Goal: Task Accomplishment & Management: Complete application form

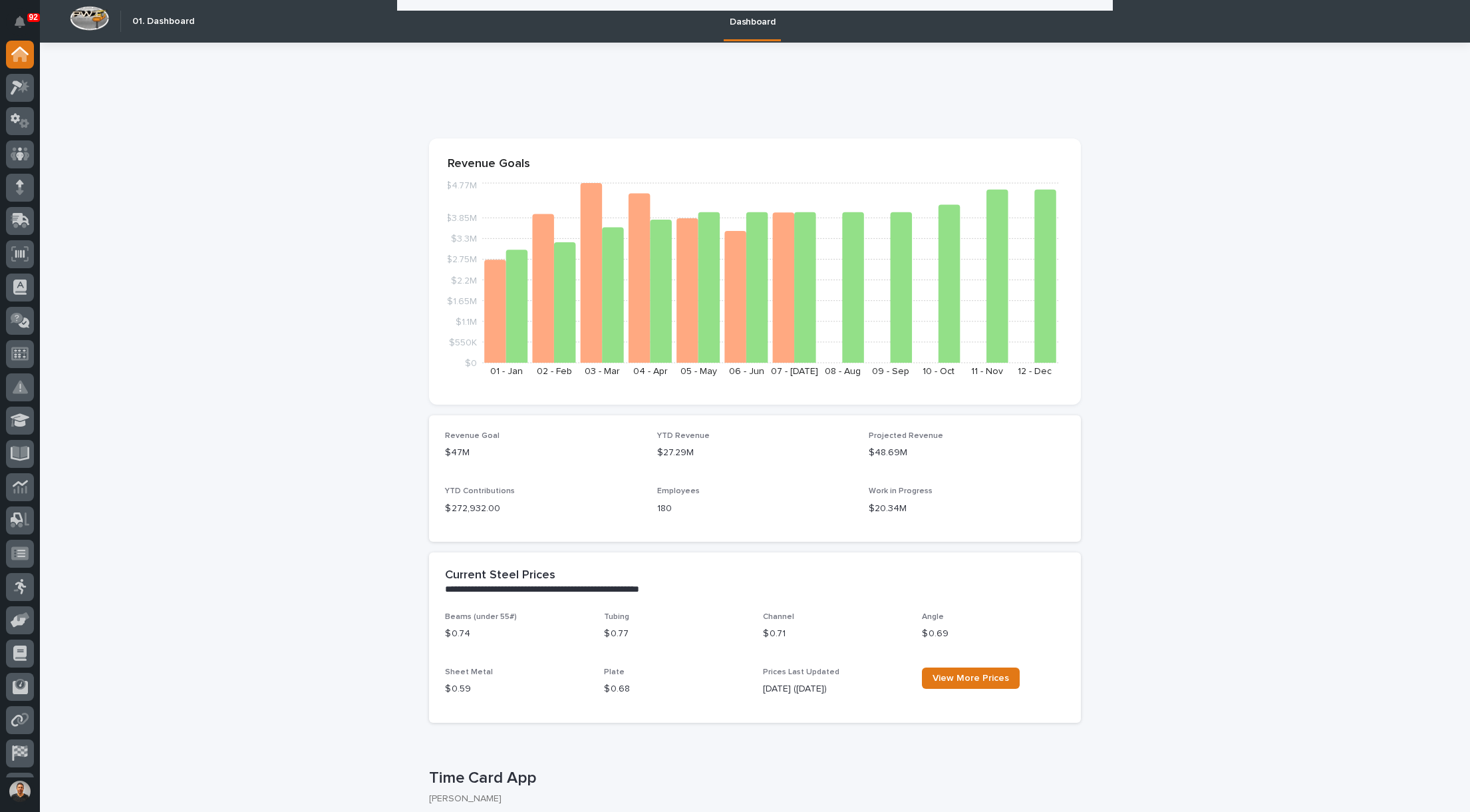
scroll to position [133, 0]
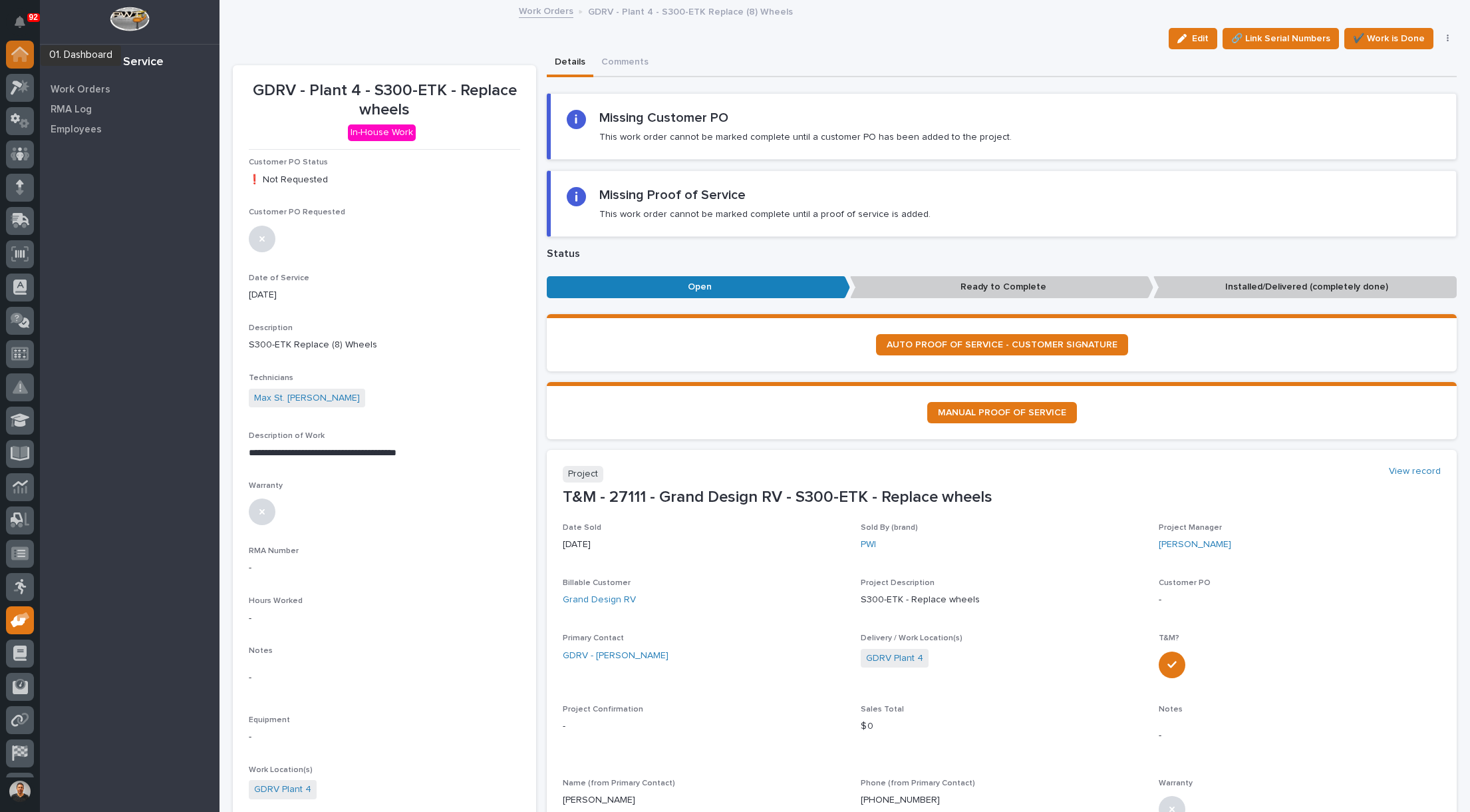
click at [23, 58] on icon at bounding box center [20, 55] width 14 height 14
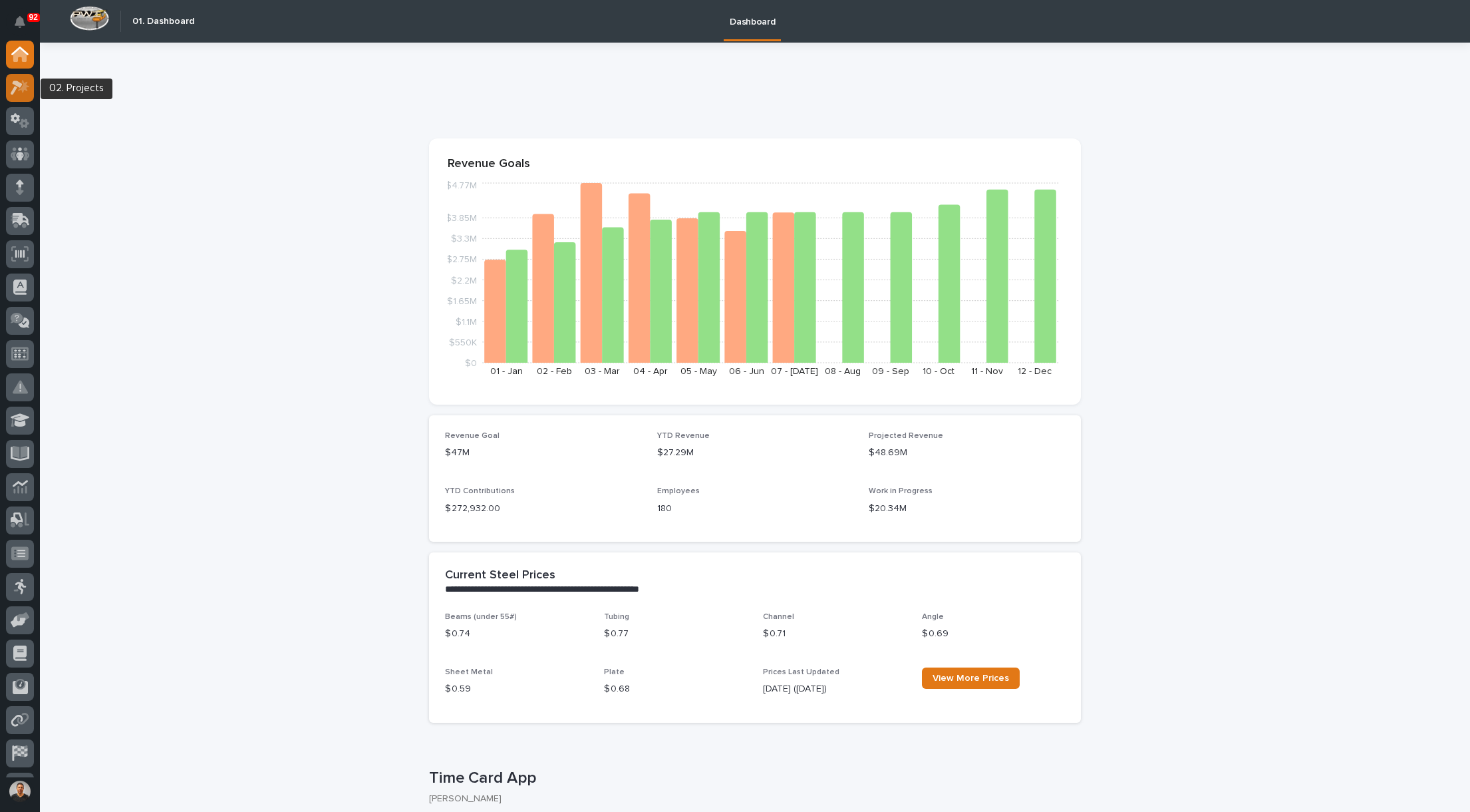
click at [21, 86] on icon at bounding box center [20, 87] width 19 height 15
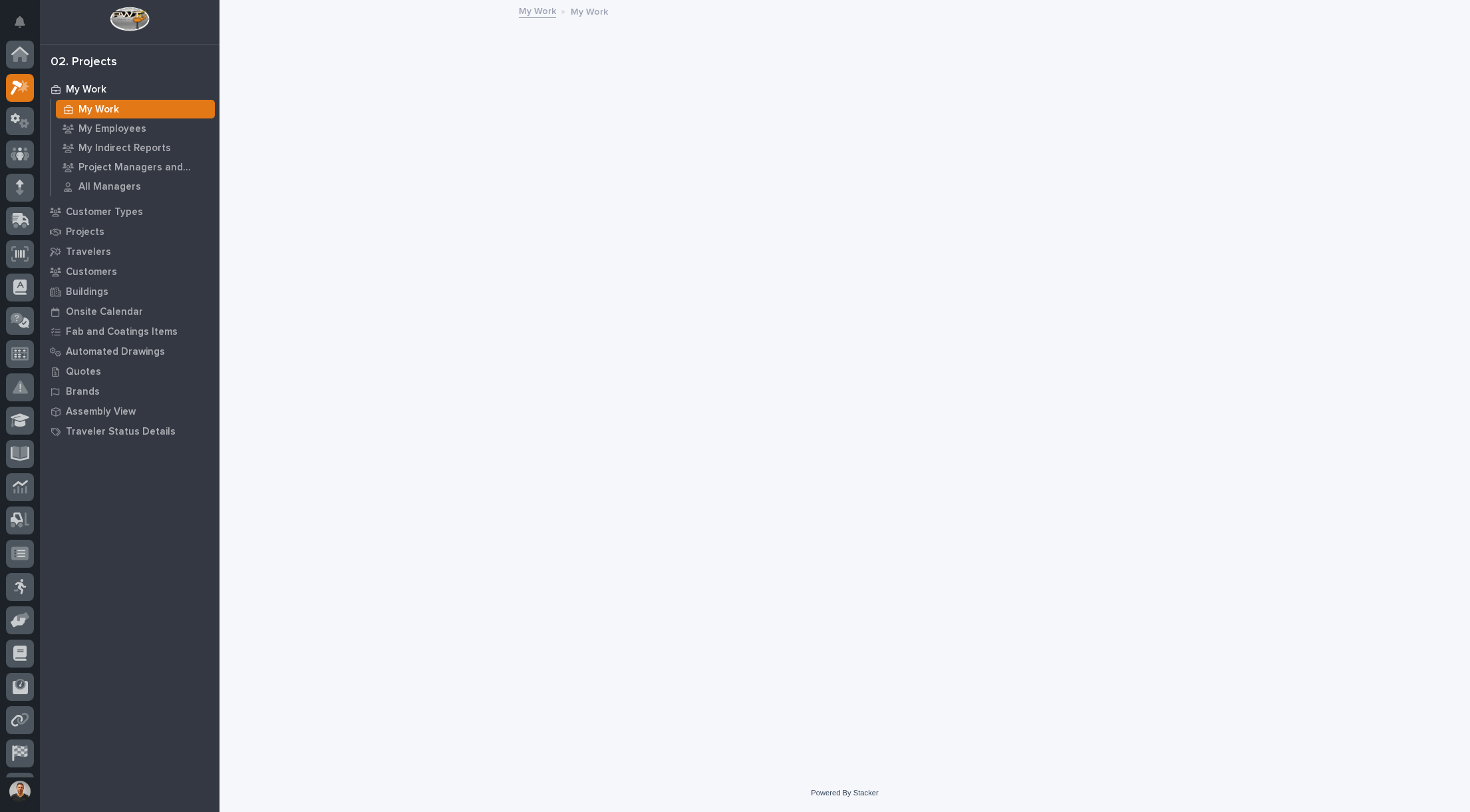
scroll to position [34, 0]
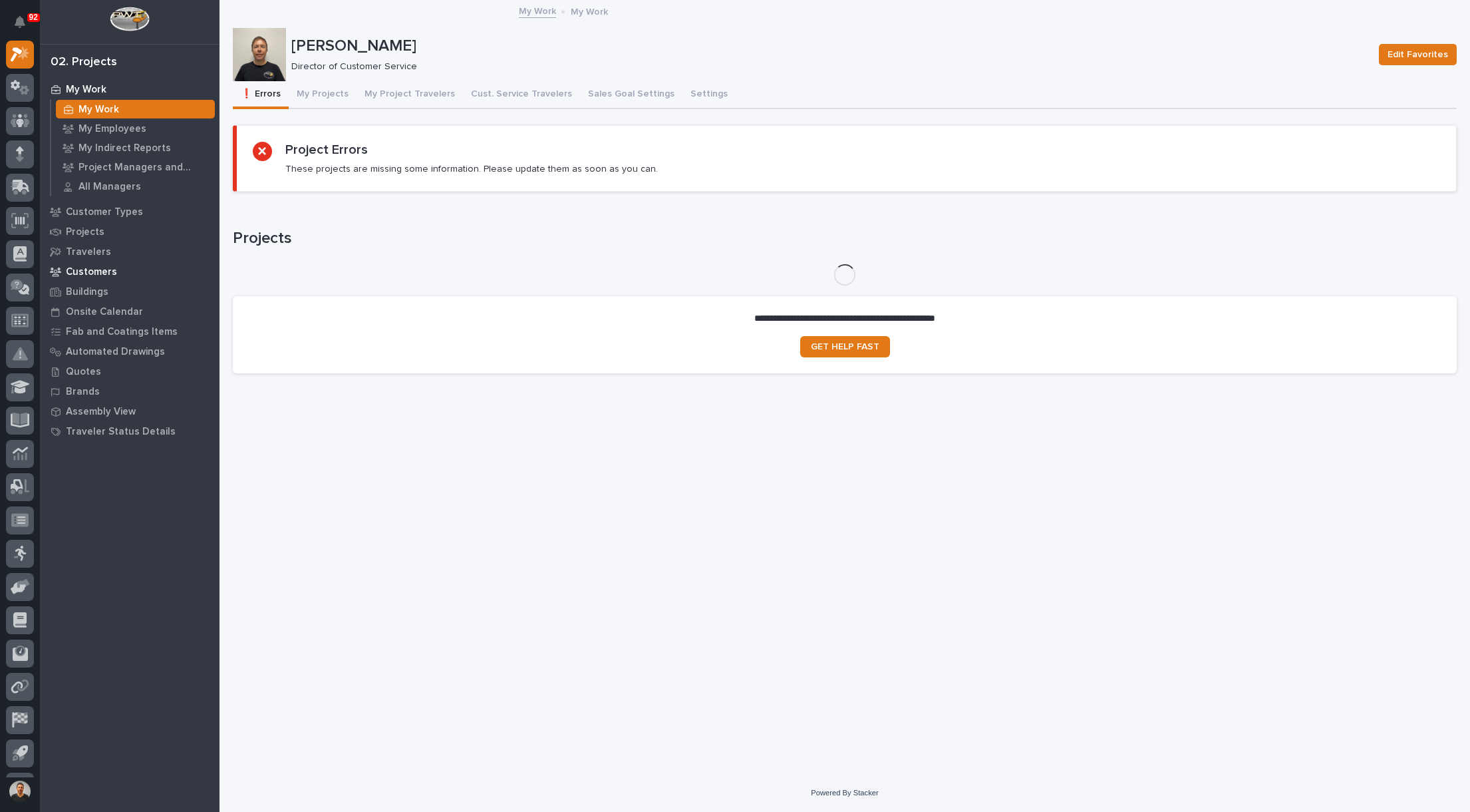
click at [98, 272] on p "Customers" at bounding box center [91, 272] width 51 height 12
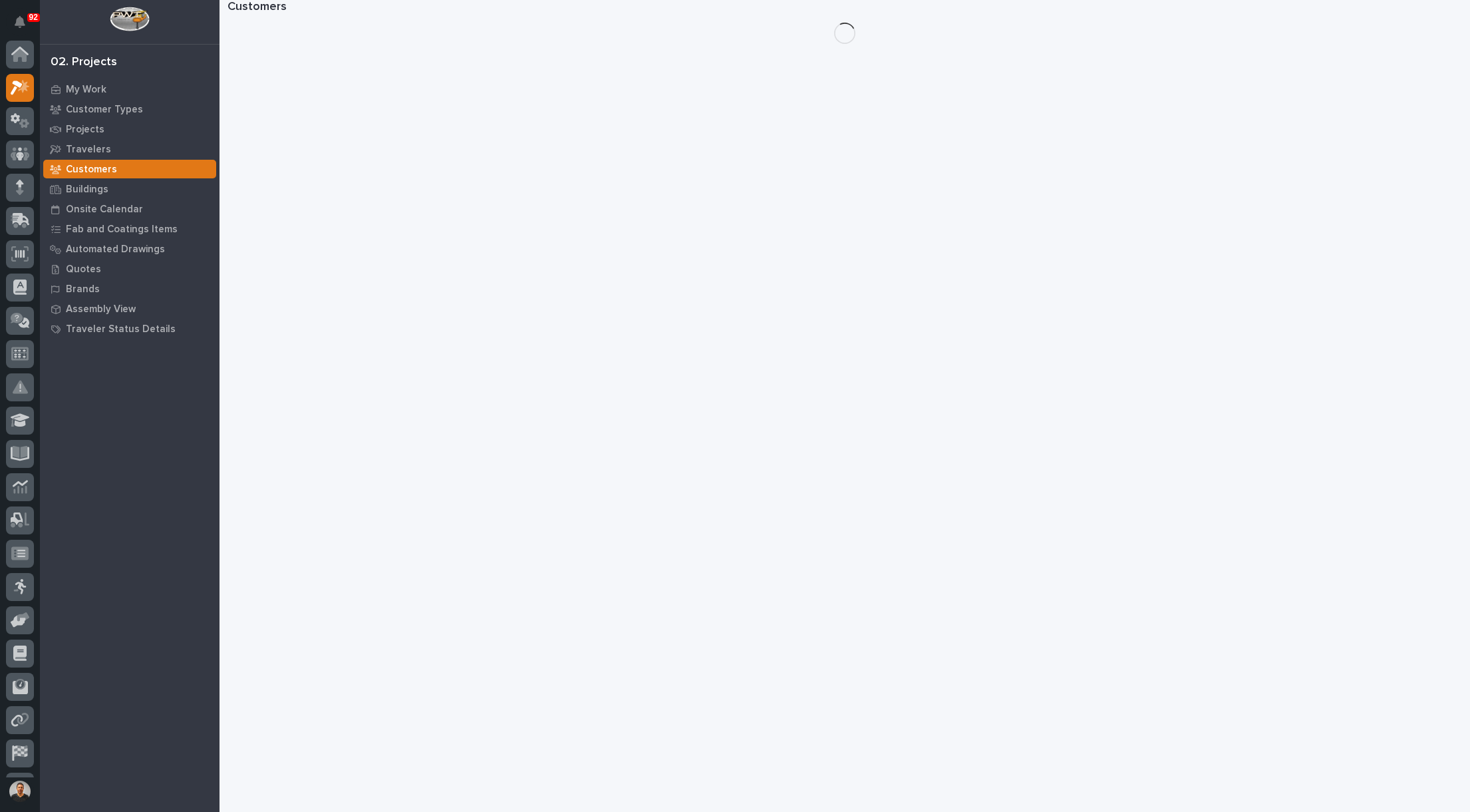
scroll to position [34, 0]
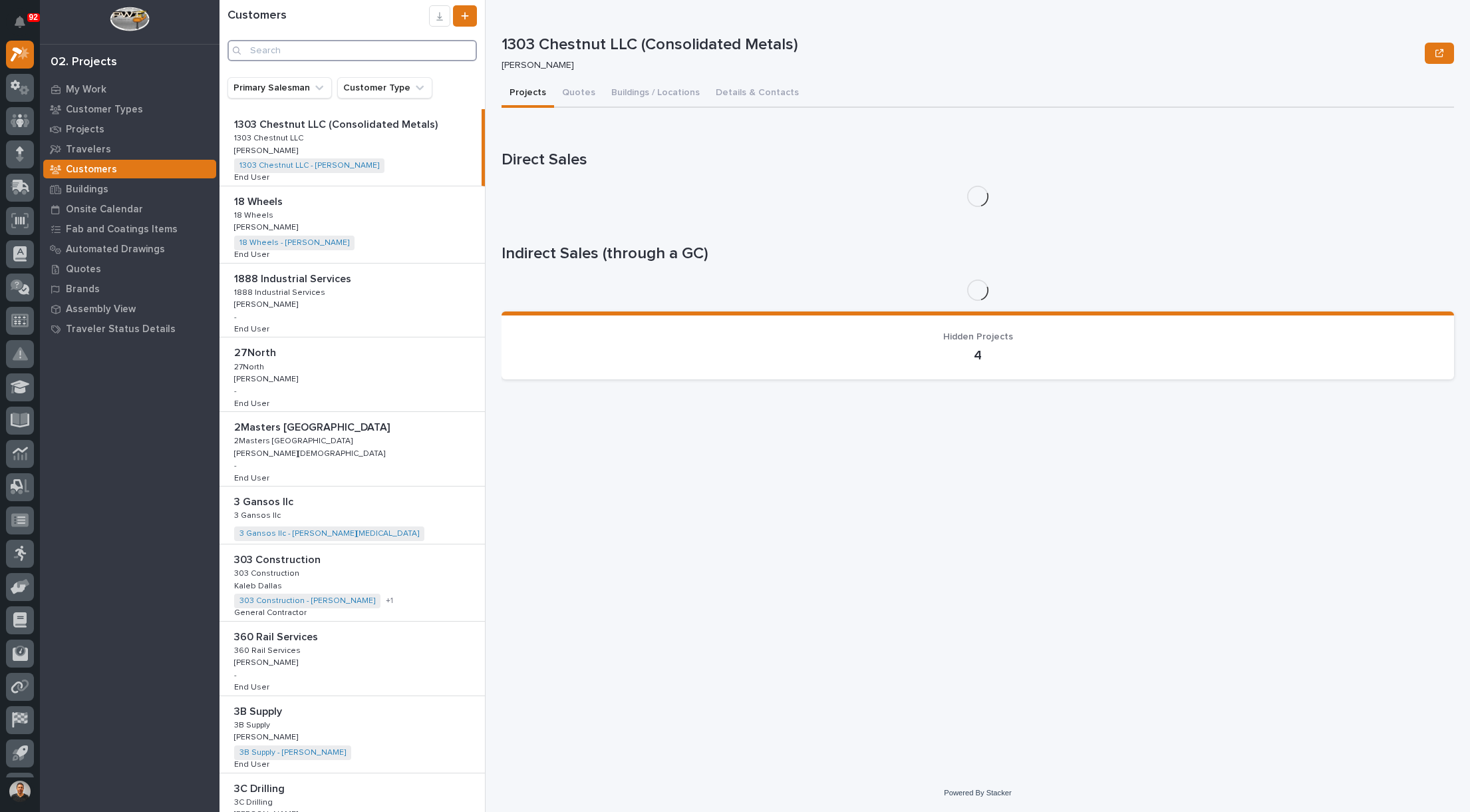
click at [311, 48] on input "Search" at bounding box center [352, 51] width 250 height 21
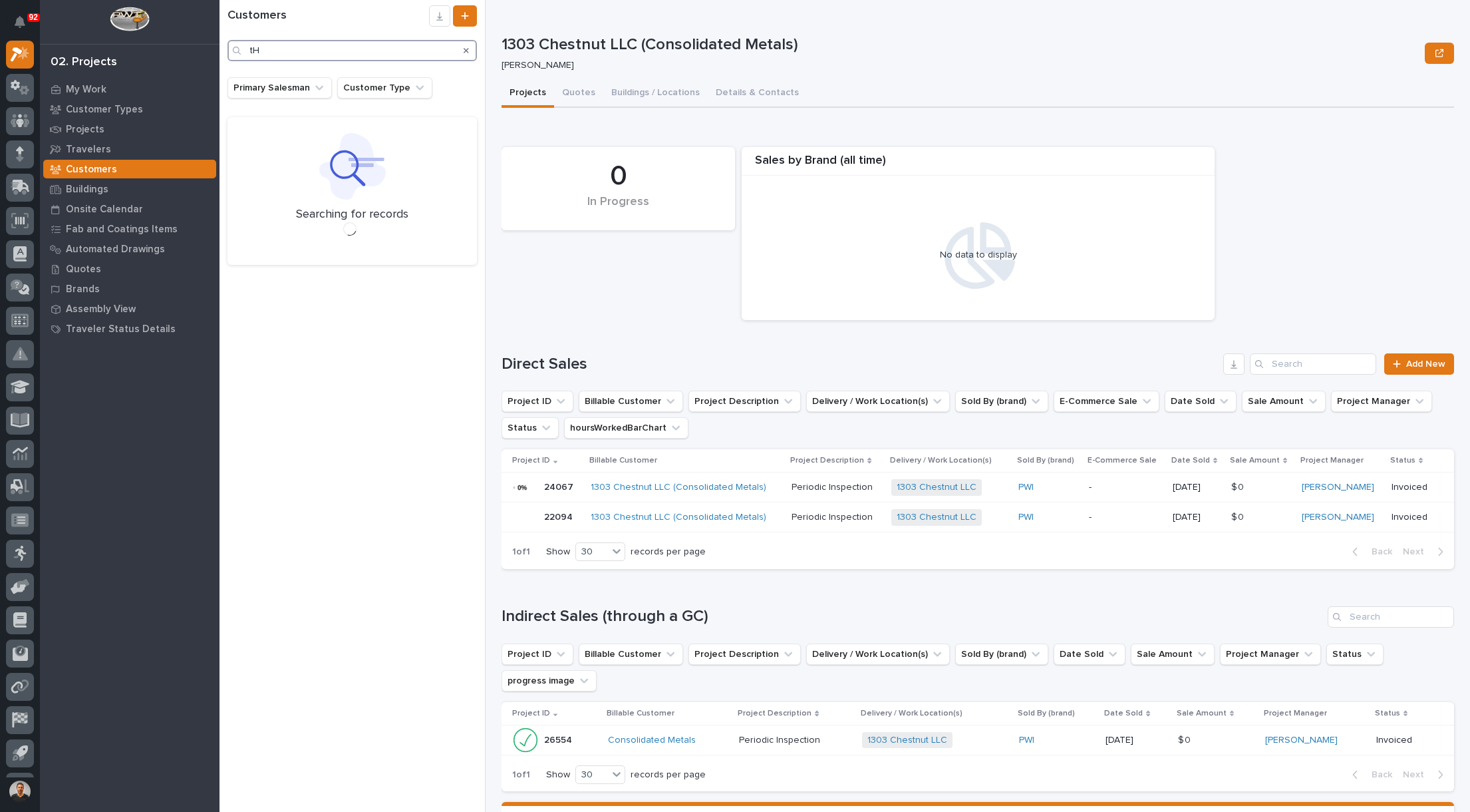
type input "t"
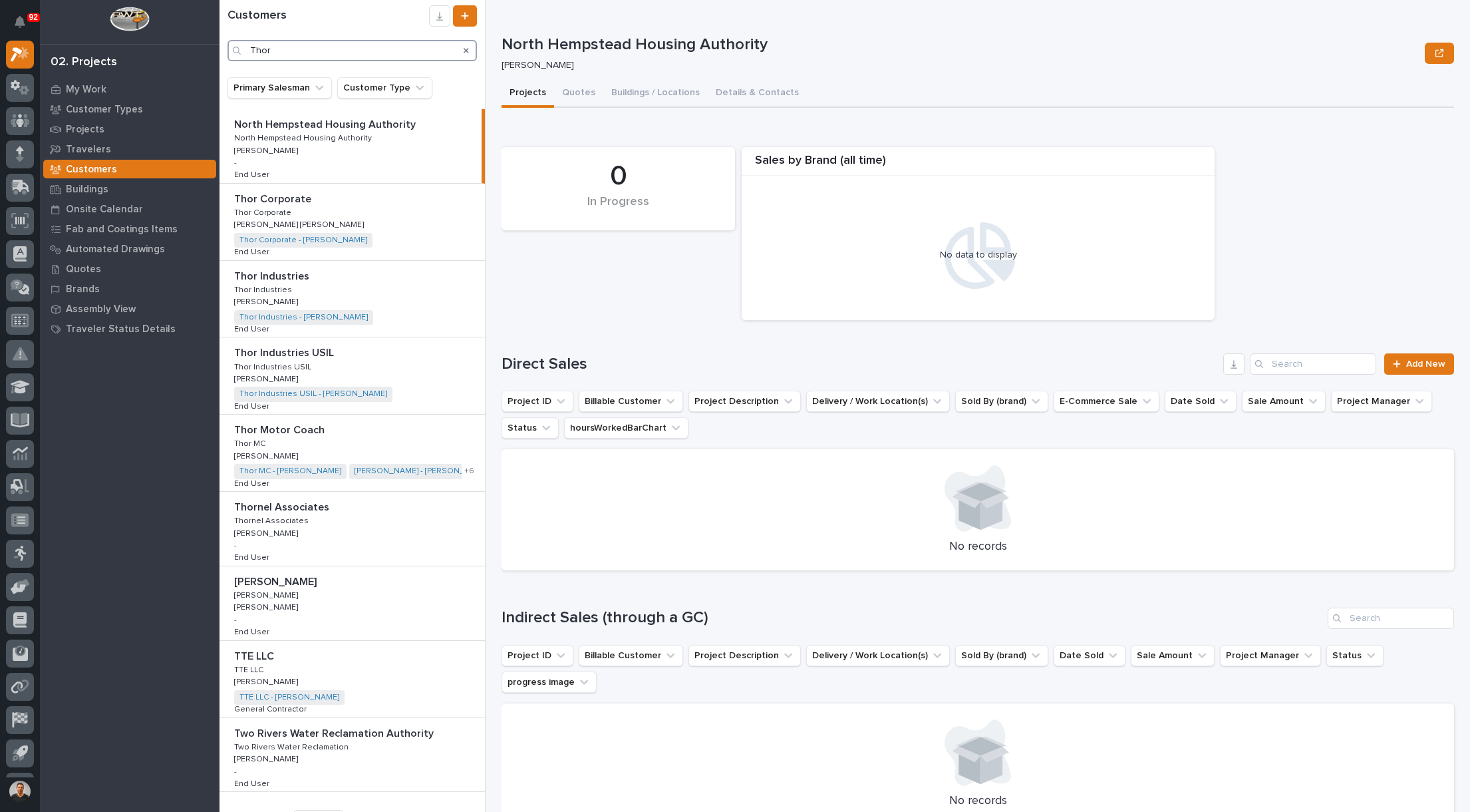
type input "Thor"
click at [263, 438] on p "Thor MC" at bounding box center [251, 442] width 34 height 12
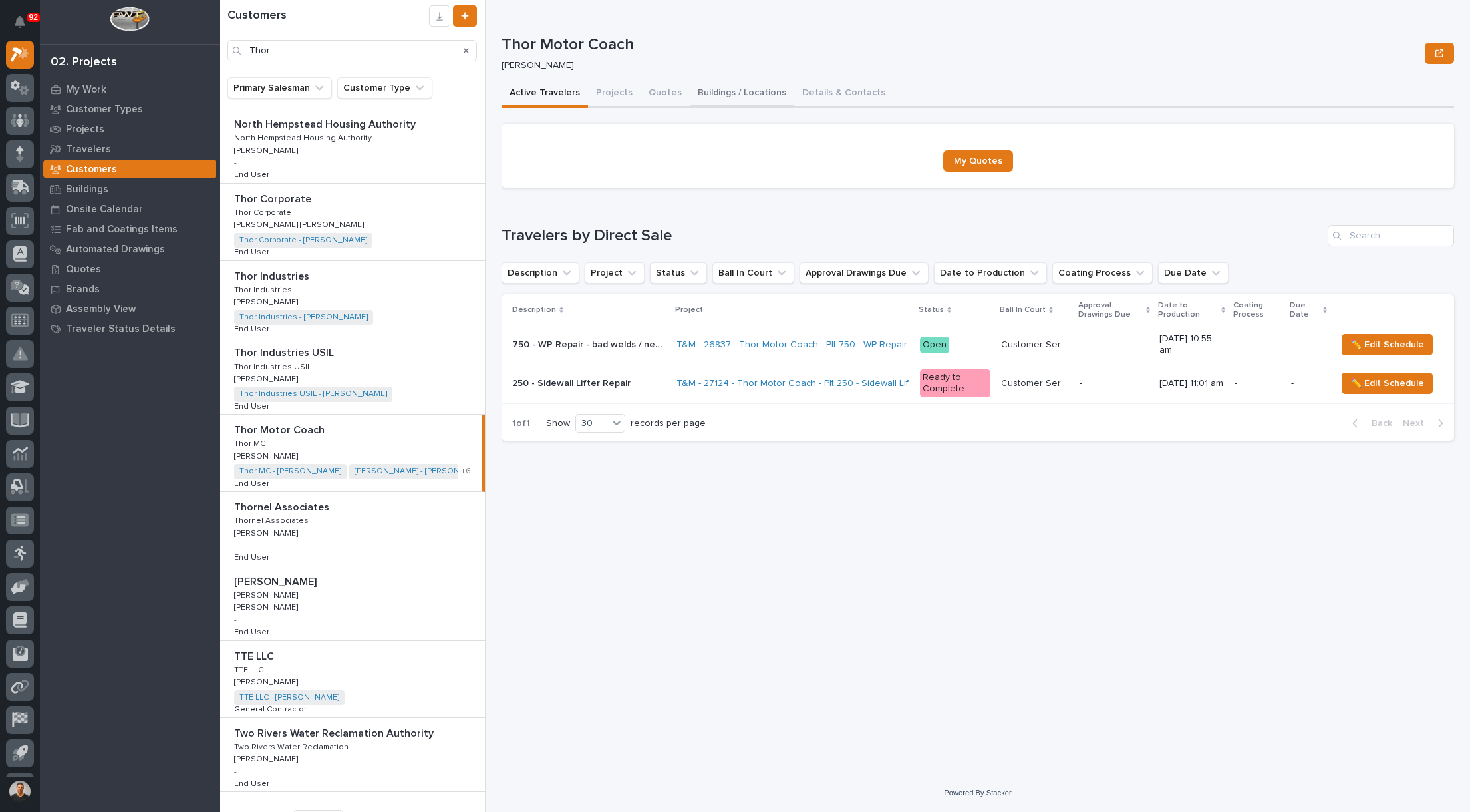
click at [729, 91] on button "Buildings / Locations" at bounding box center [742, 93] width 105 height 28
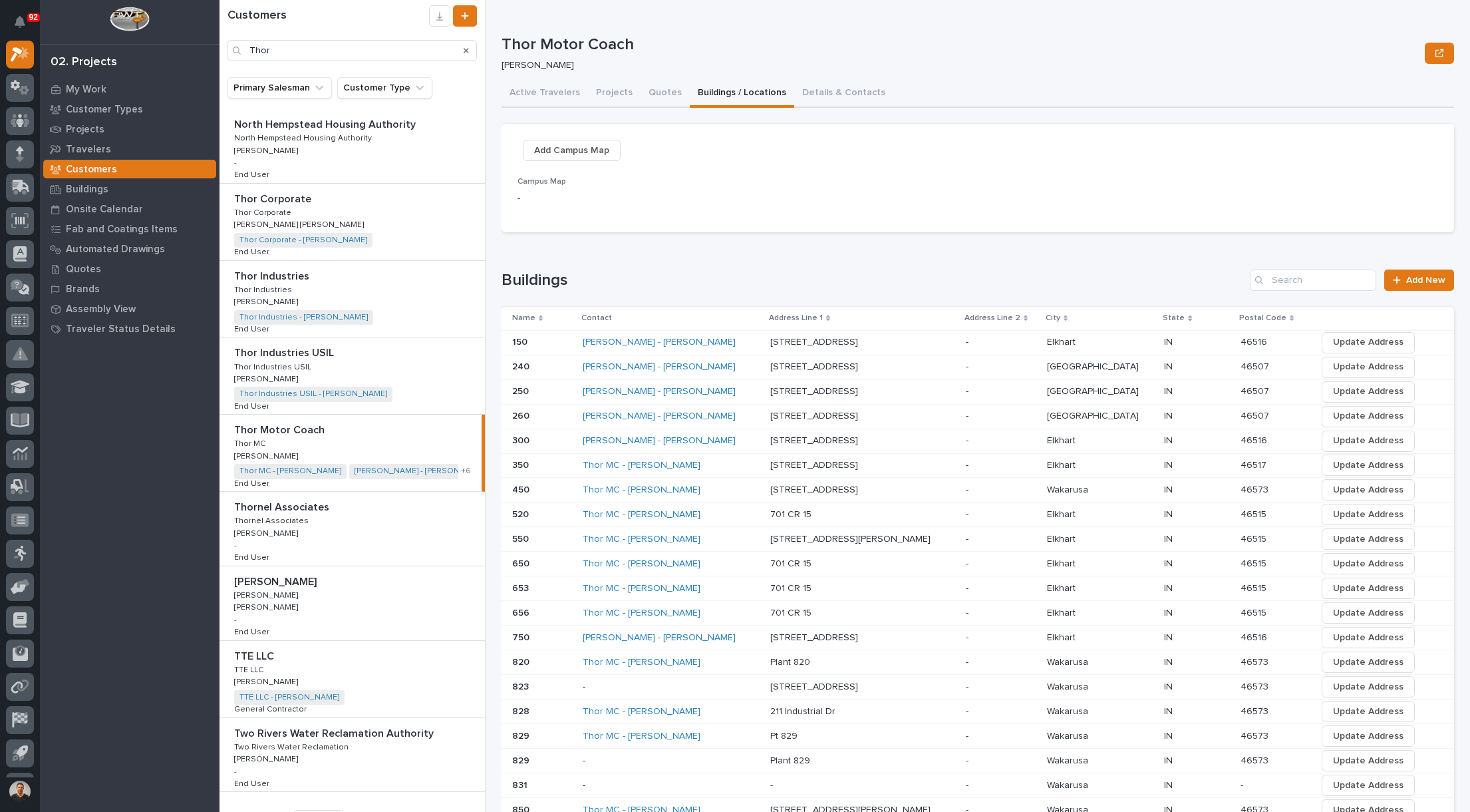
click at [785, 393] on p "[STREET_ADDRESS]" at bounding box center [816, 391] width 91 height 14
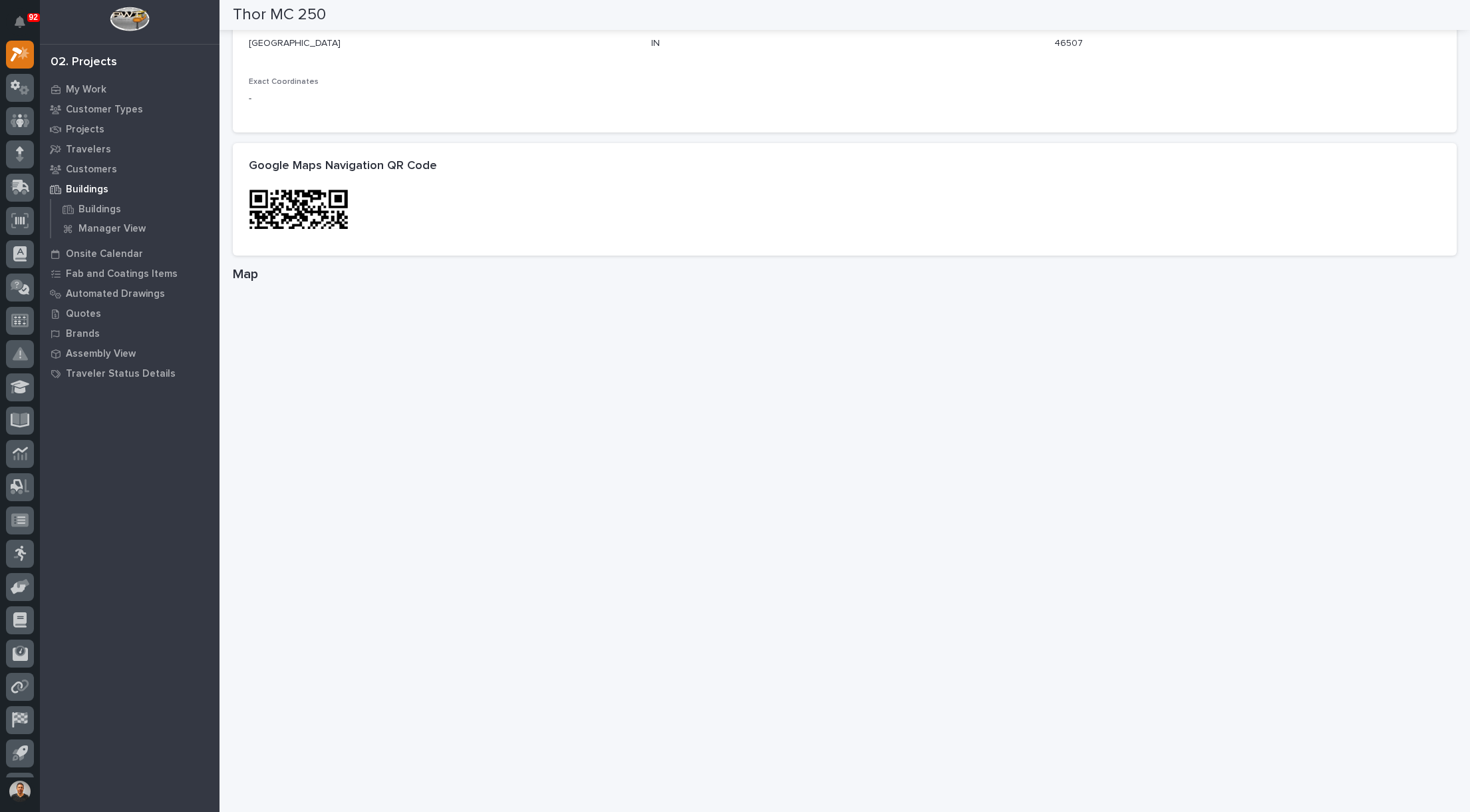
scroll to position [568, 0]
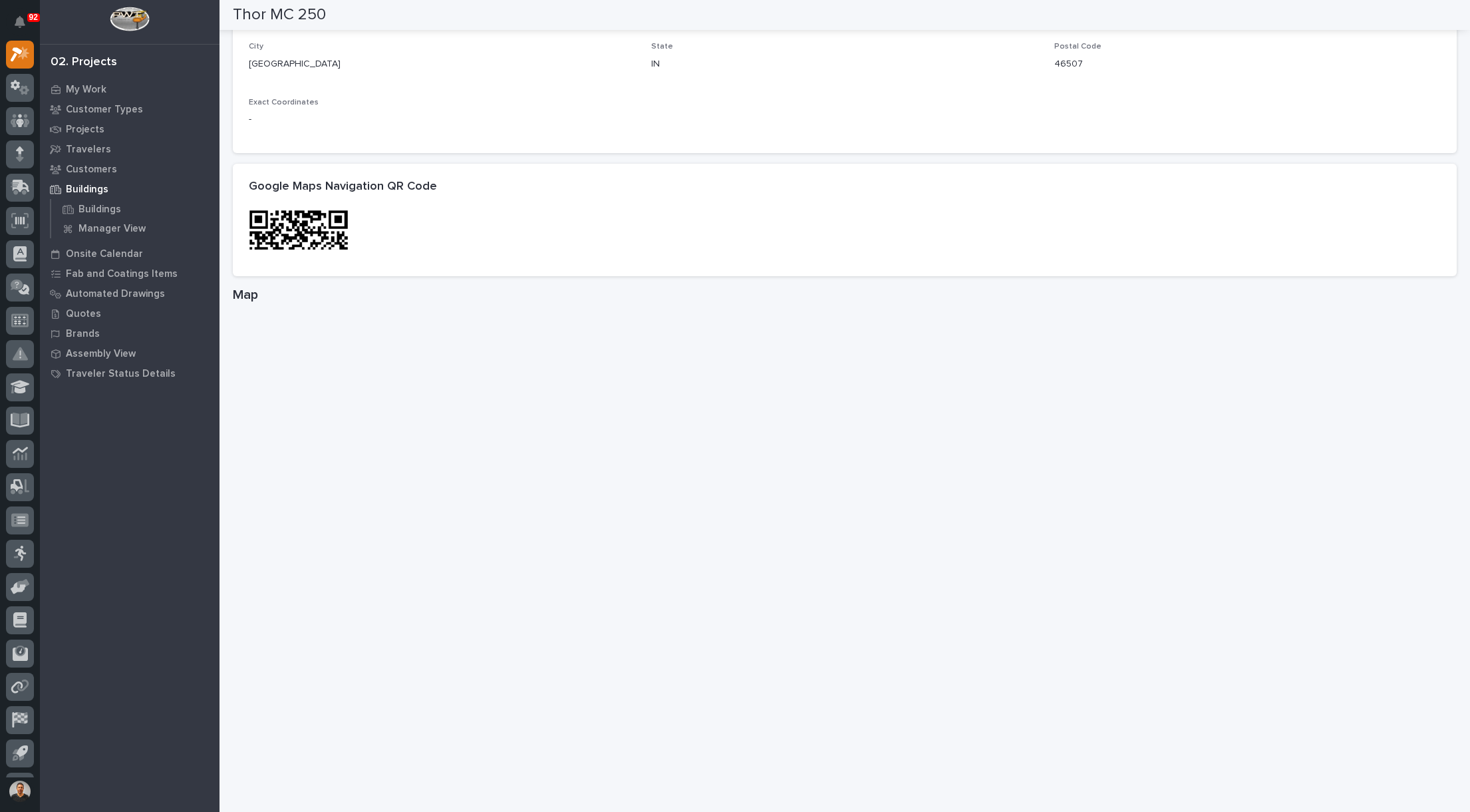
click at [1217, 217] on div at bounding box center [845, 235] width 1192 height 51
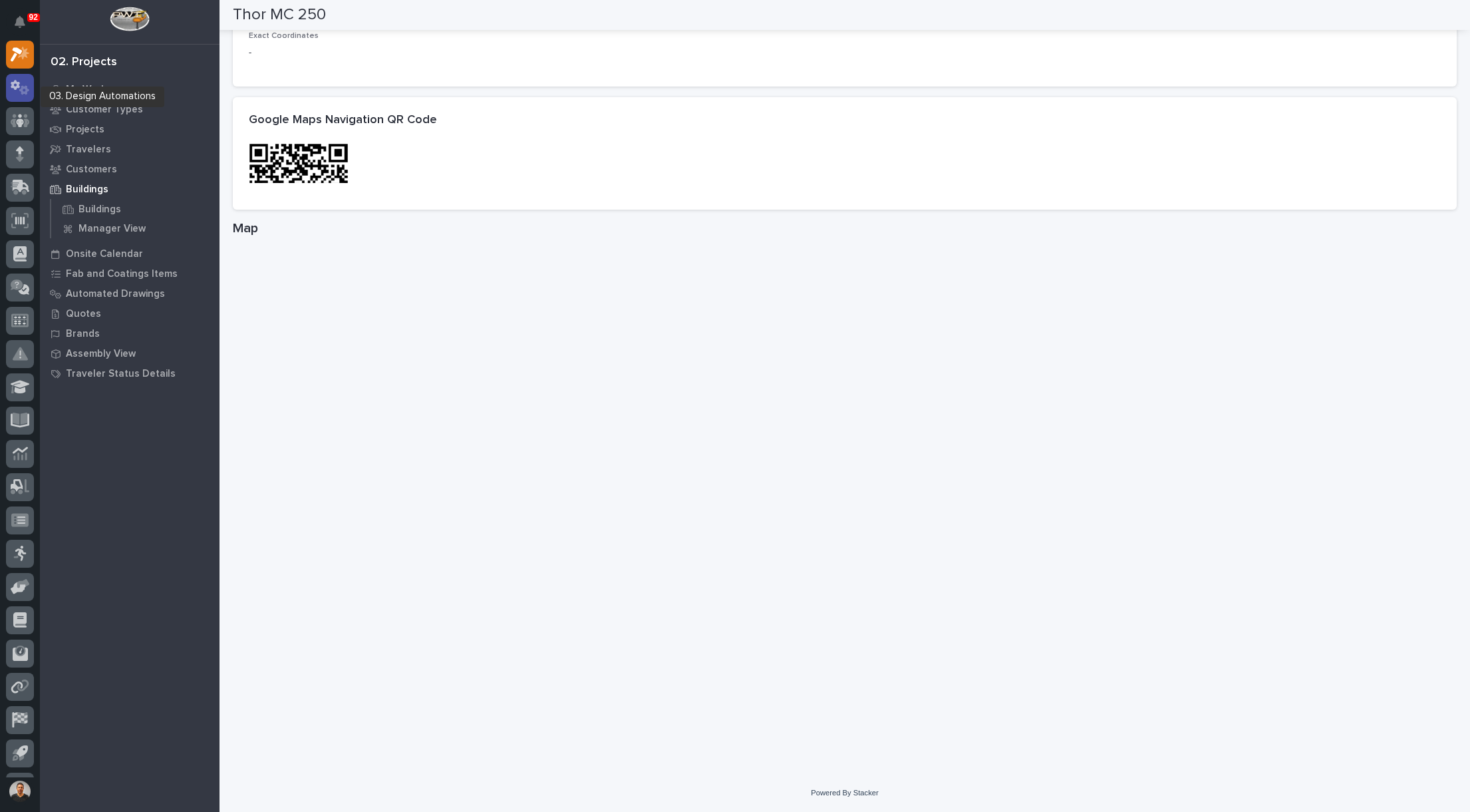
scroll to position [0, 0]
click at [30, 59] on div at bounding box center [19, 54] width 28 height 28
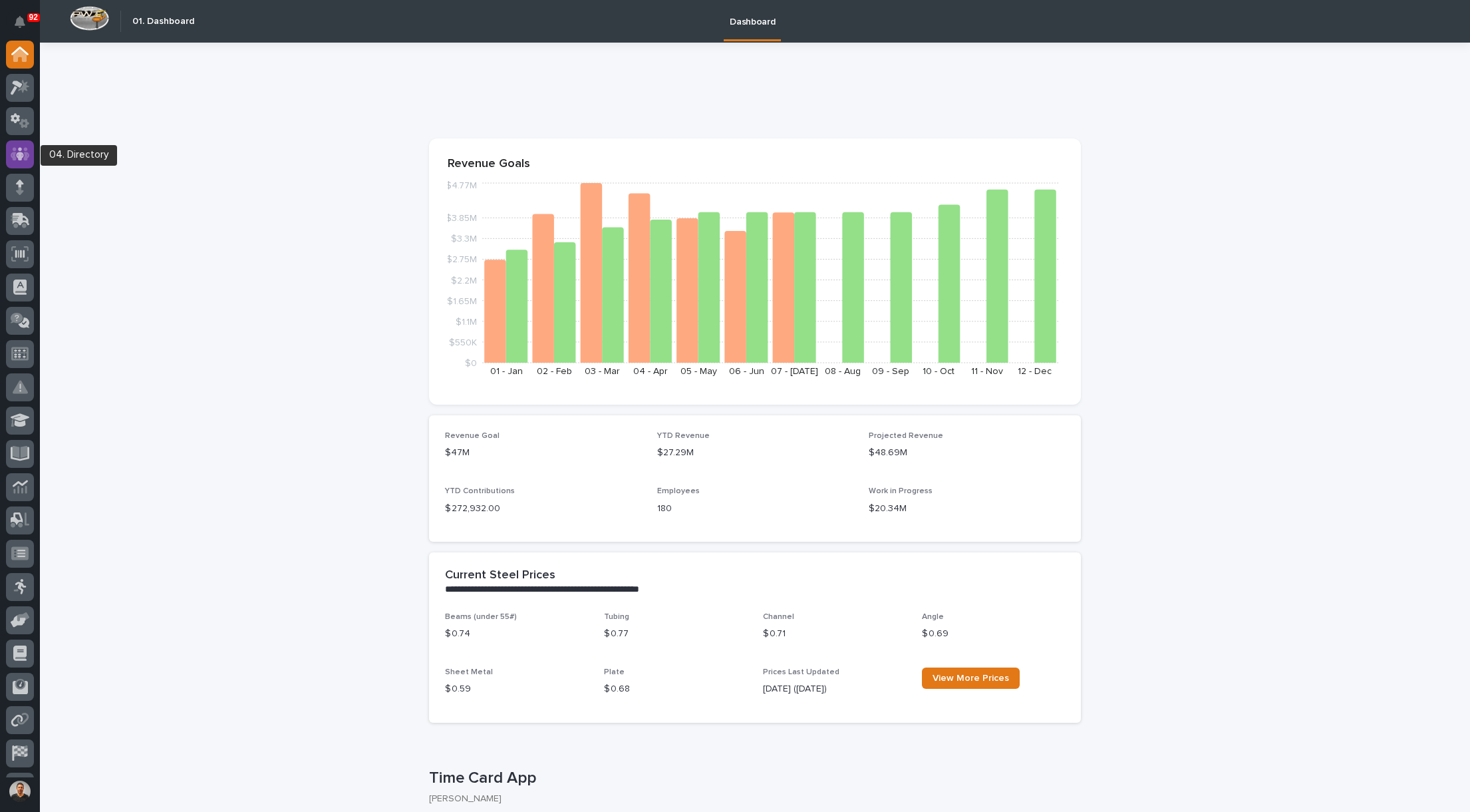
click at [14, 155] on icon at bounding box center [20, 153] width 19 height 14
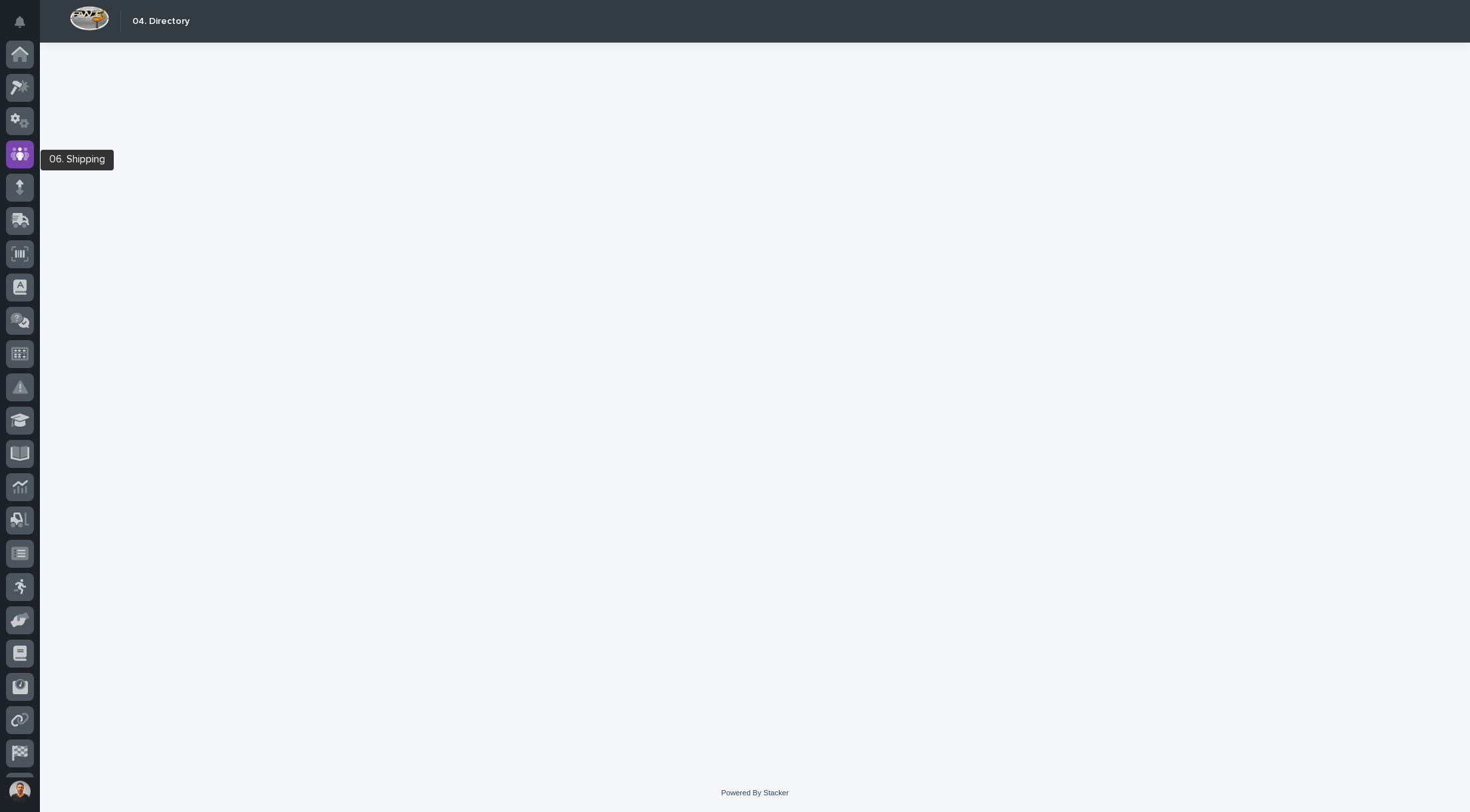
scroll to position [62, 0]
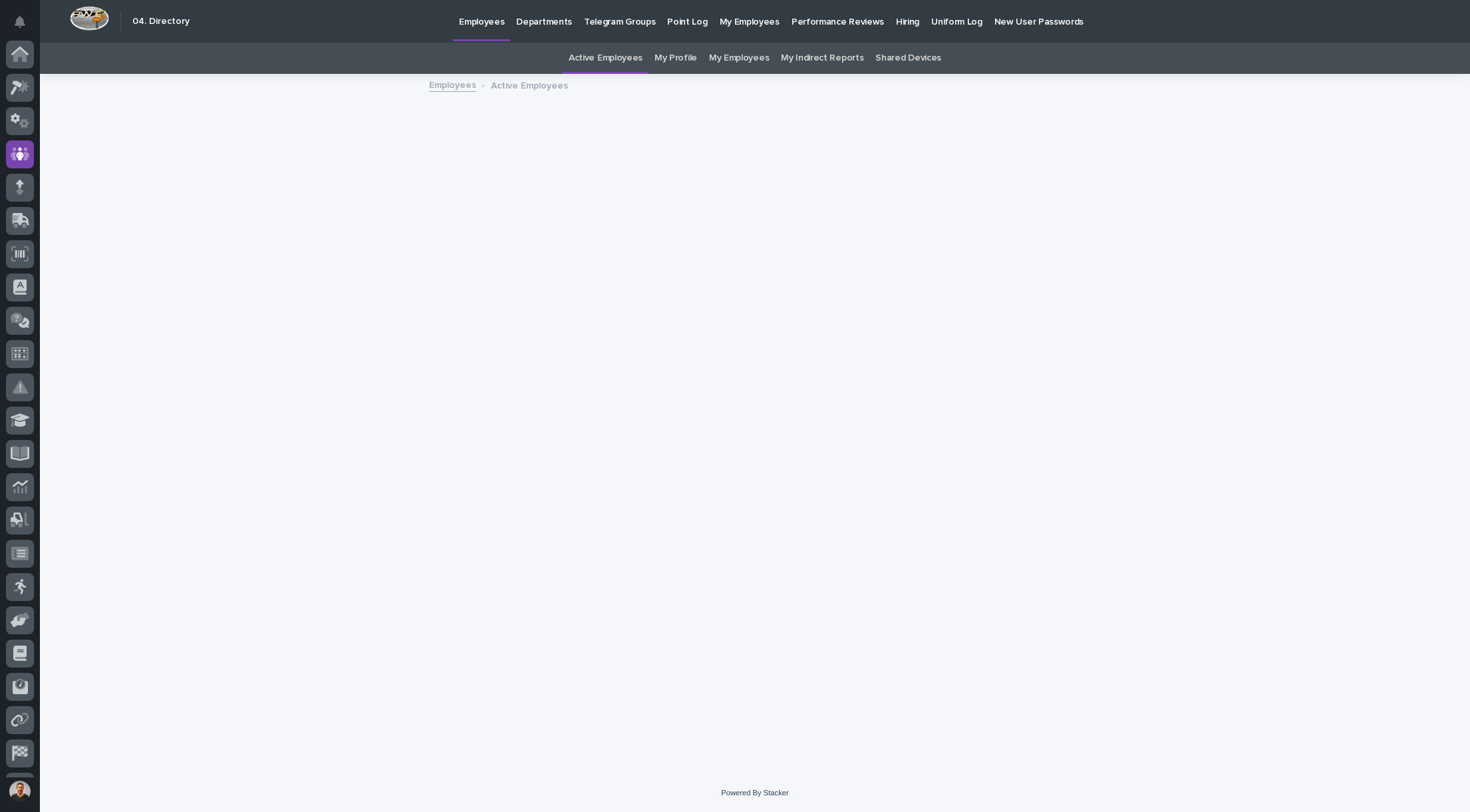
scroll to position [62, 0]
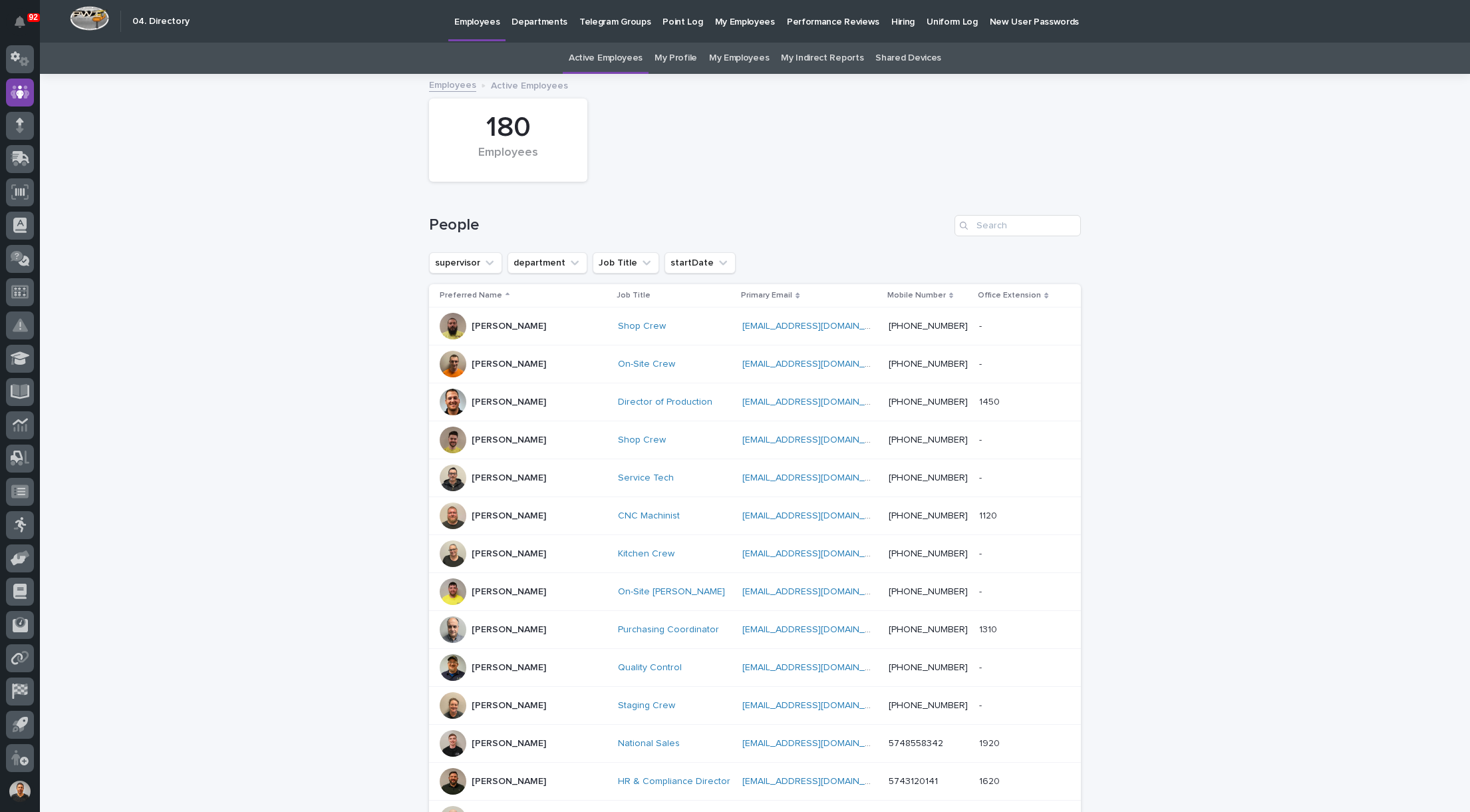
click at [931, 17] on p "Uniform Log" at bounding box center [952, 14] width 51 height 28
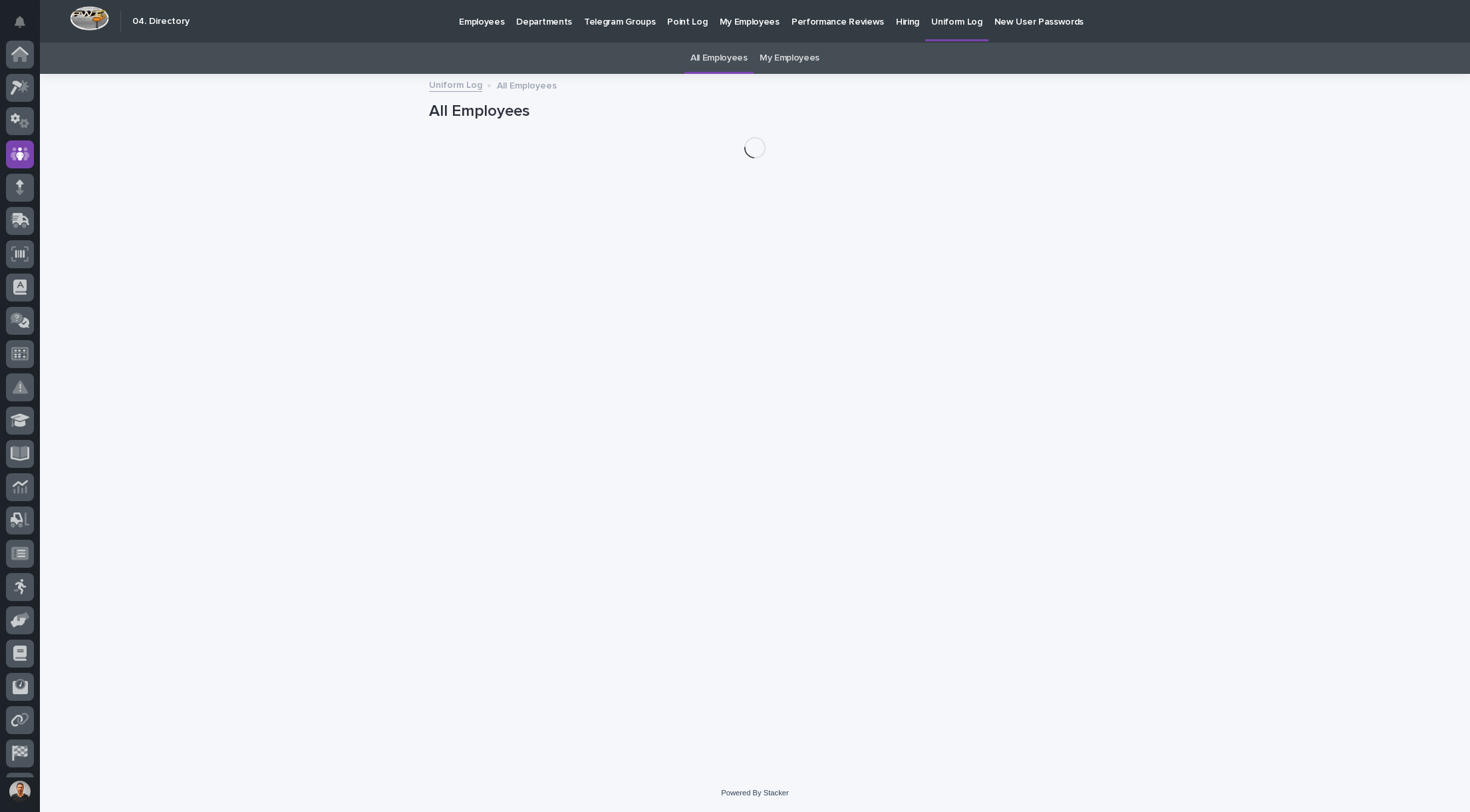
scroll to position [62, 0]
click at [896, 17] on p "Hiring" at bounding box center [908, 14] width 24 height 28
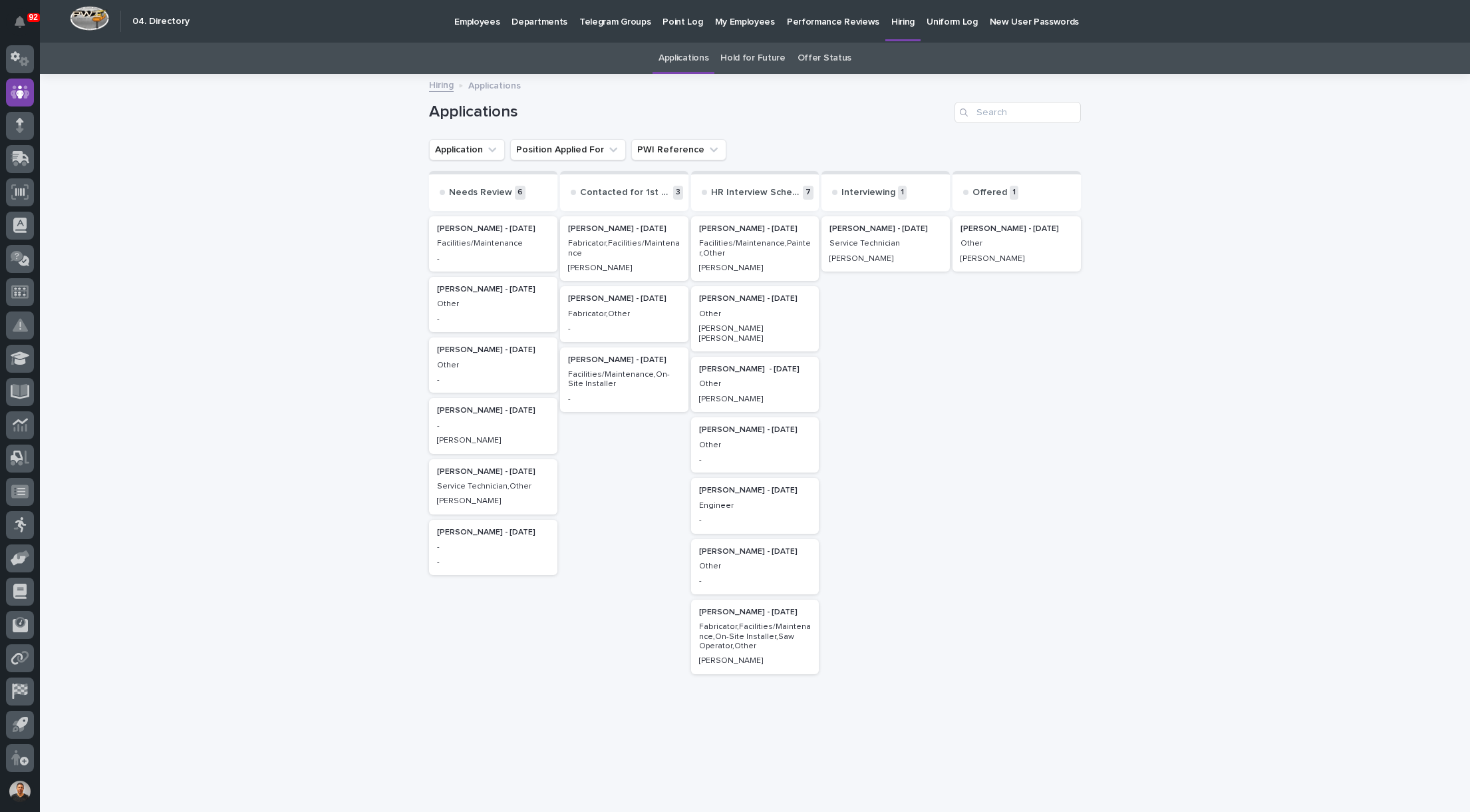
click at [868, 242] on p "Service Technician" at bounding box center [886, 243] width 113 height 9
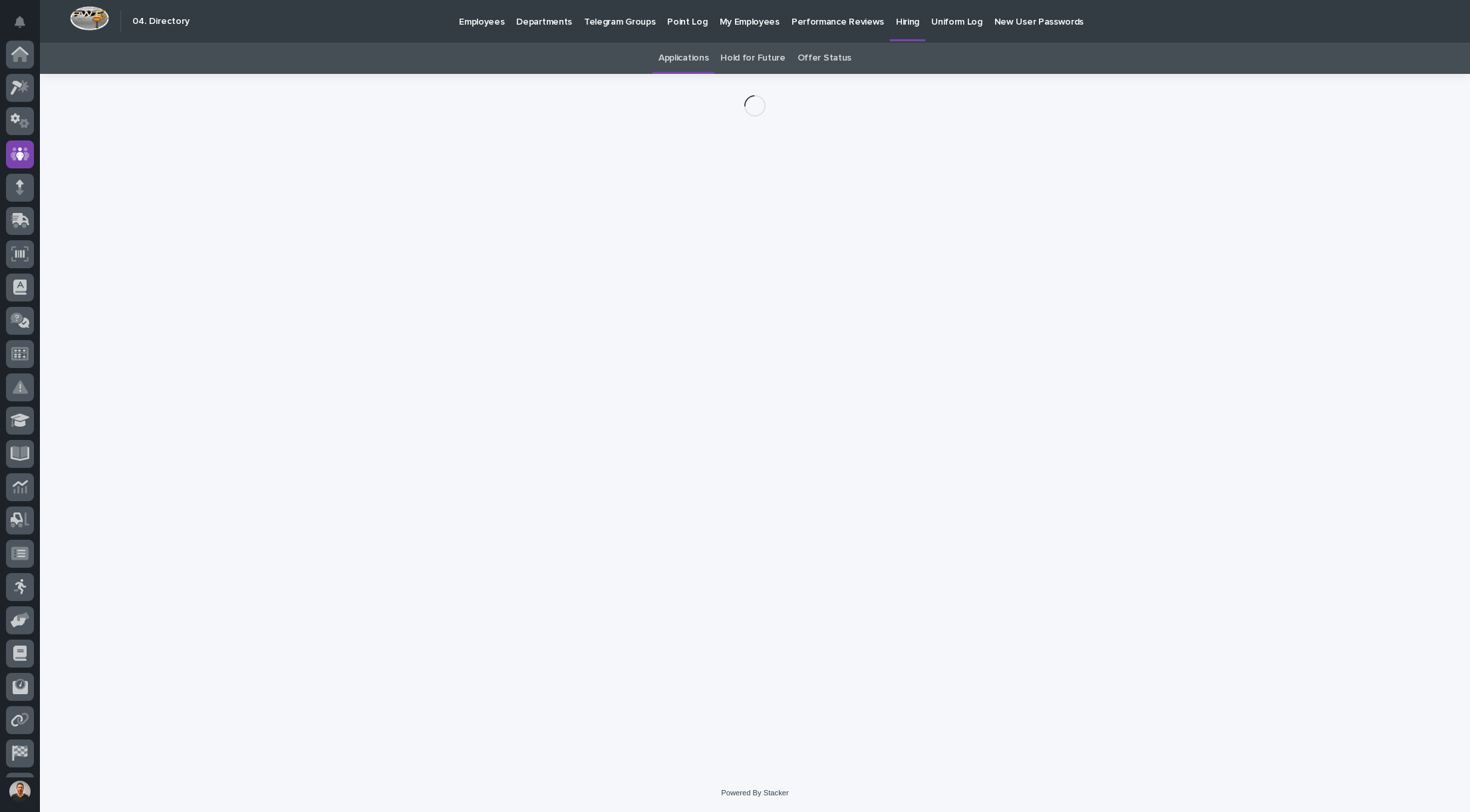
scroll to position [62, 0]
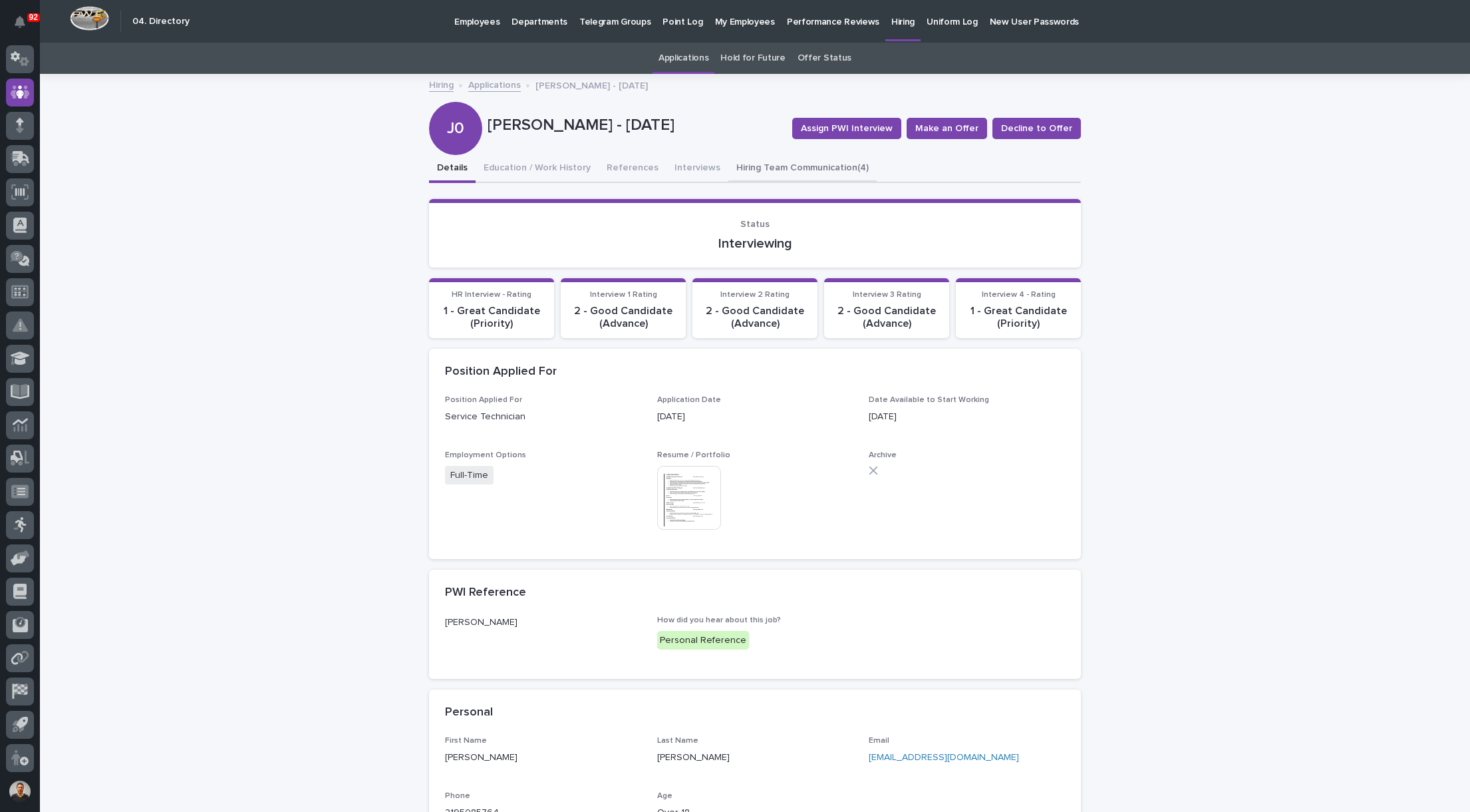
click at [749, 170] on button "Hiring Team Communication (4)" at bounding box center [803, 168] width 148 height 28
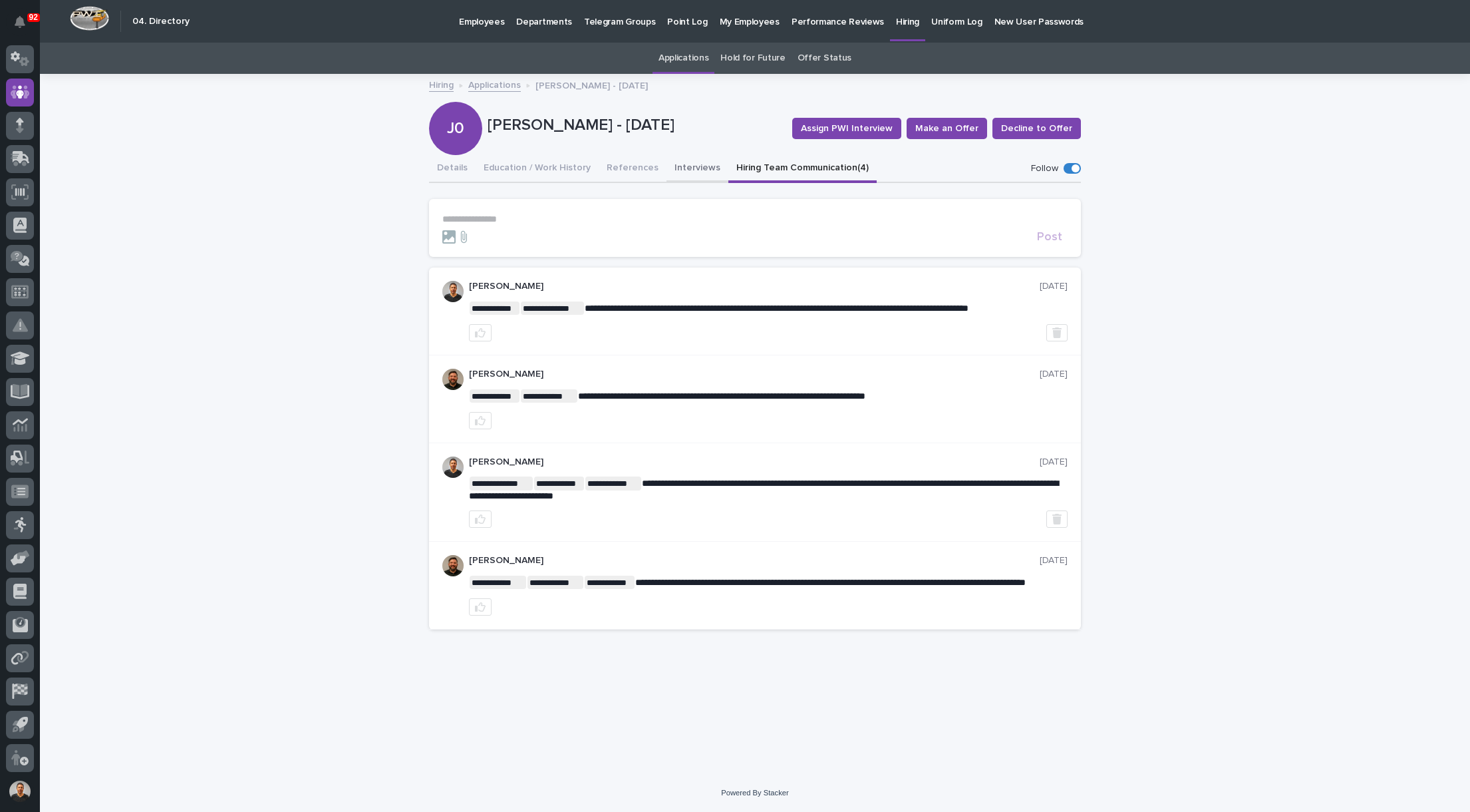
click at [692, 171] on button "Interviews" at bounding box center [697, 168] width 62 height 28
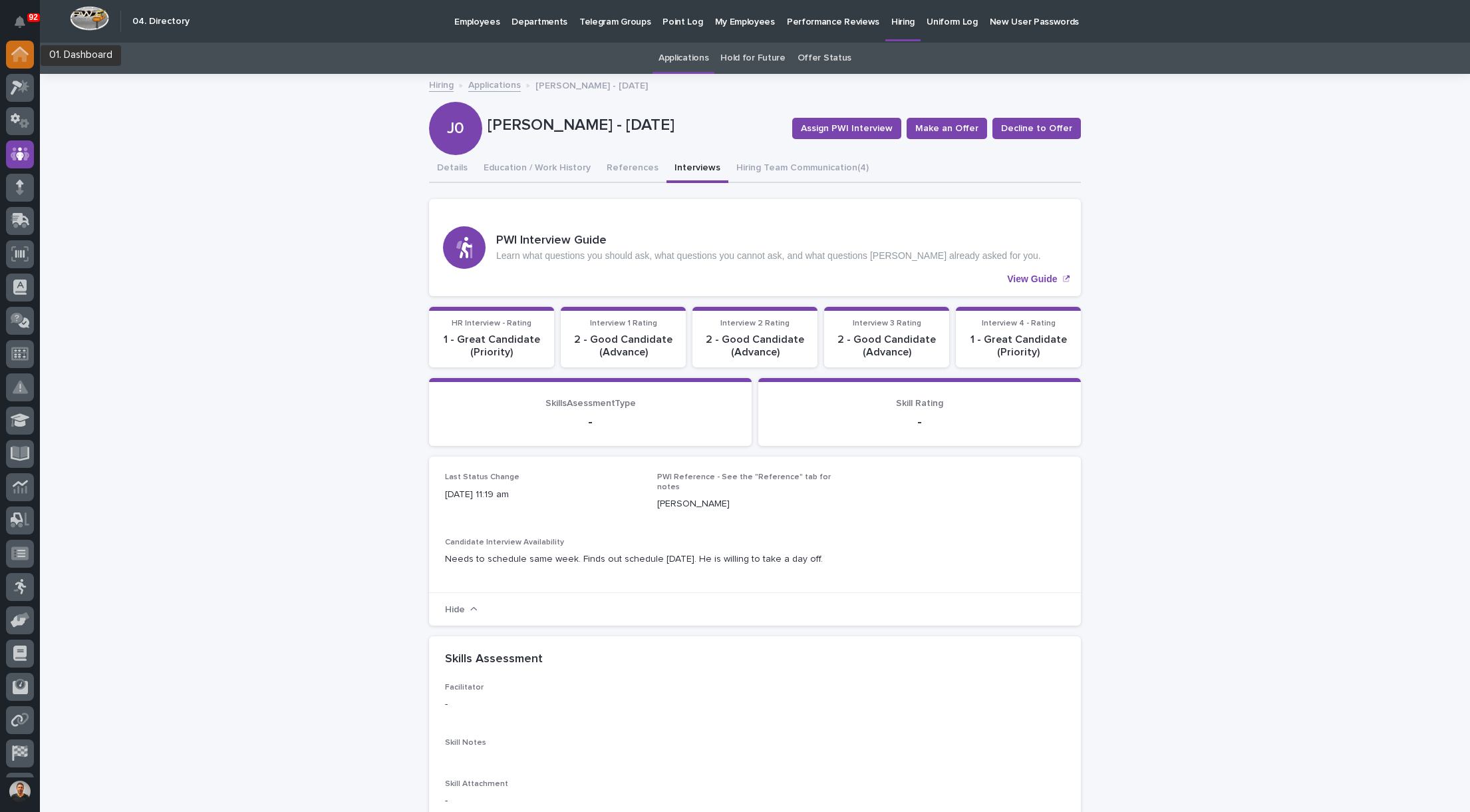
click at [25, 60] on icon at bounding box center [20, 55] width 14 height 14
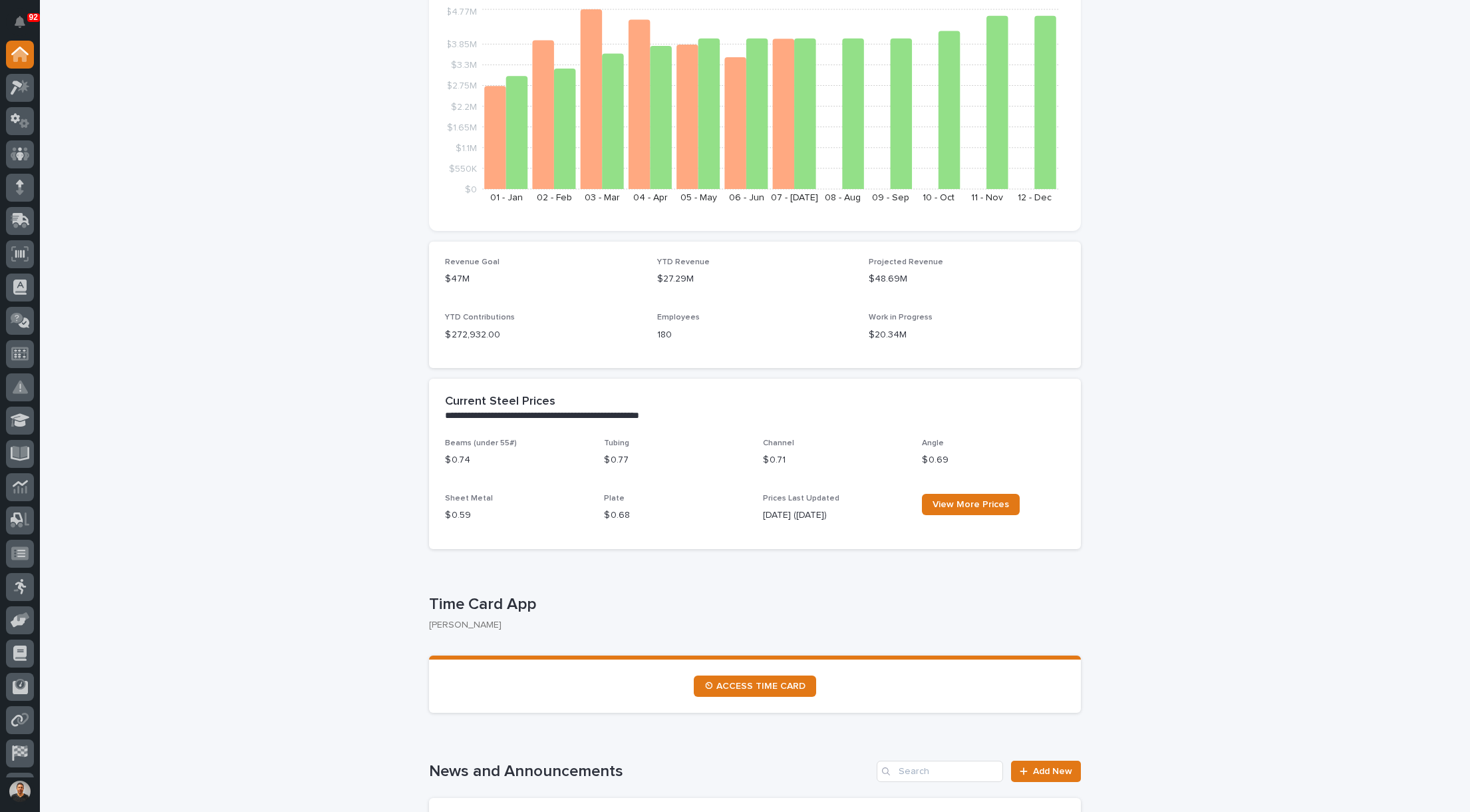
scroll to position [333, 0]
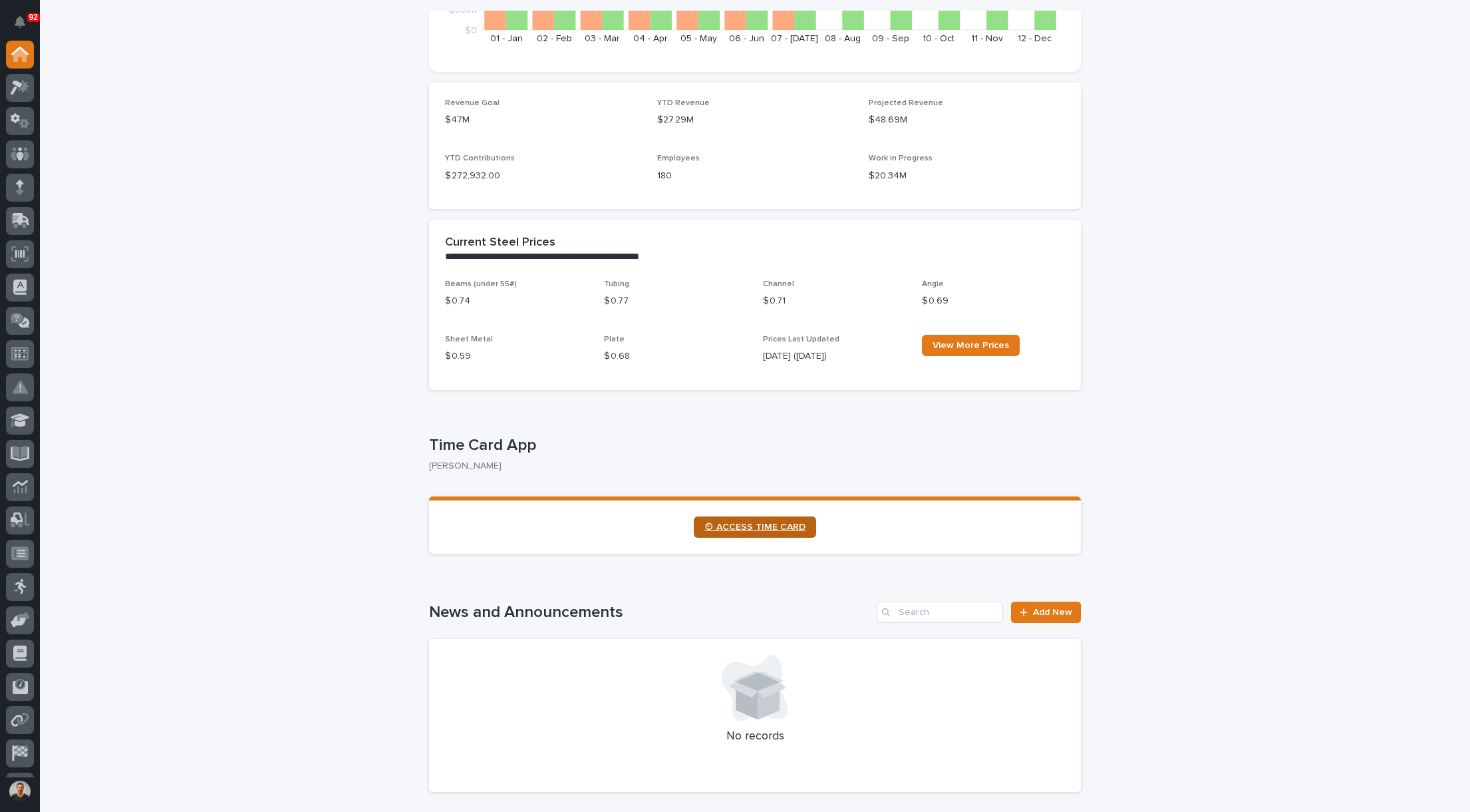
click at [736, 531] on span "⏲ ACCESS TIME CARD" at bounding box center [755, 527] width 101 height 9
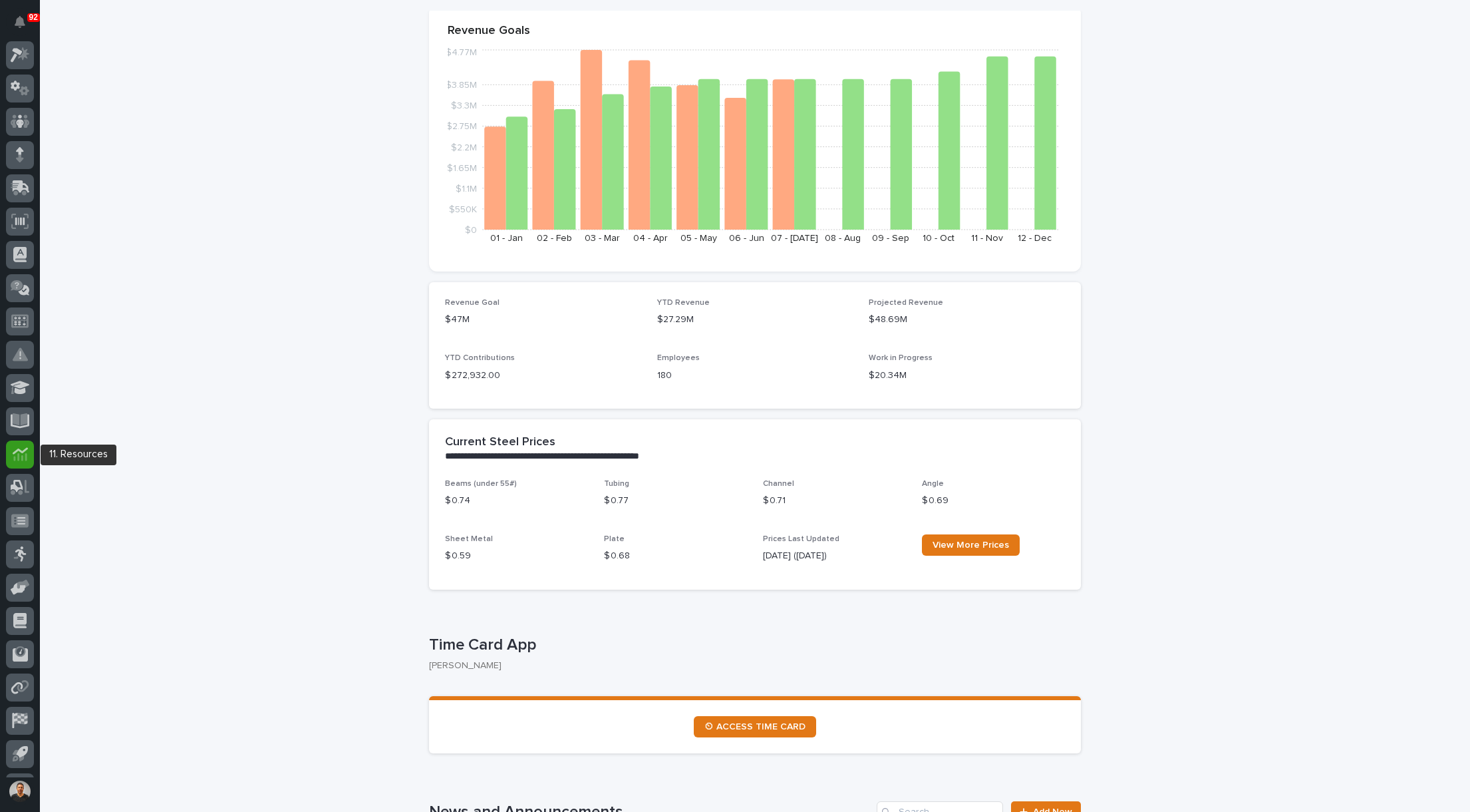
scroll to position [62, 0]
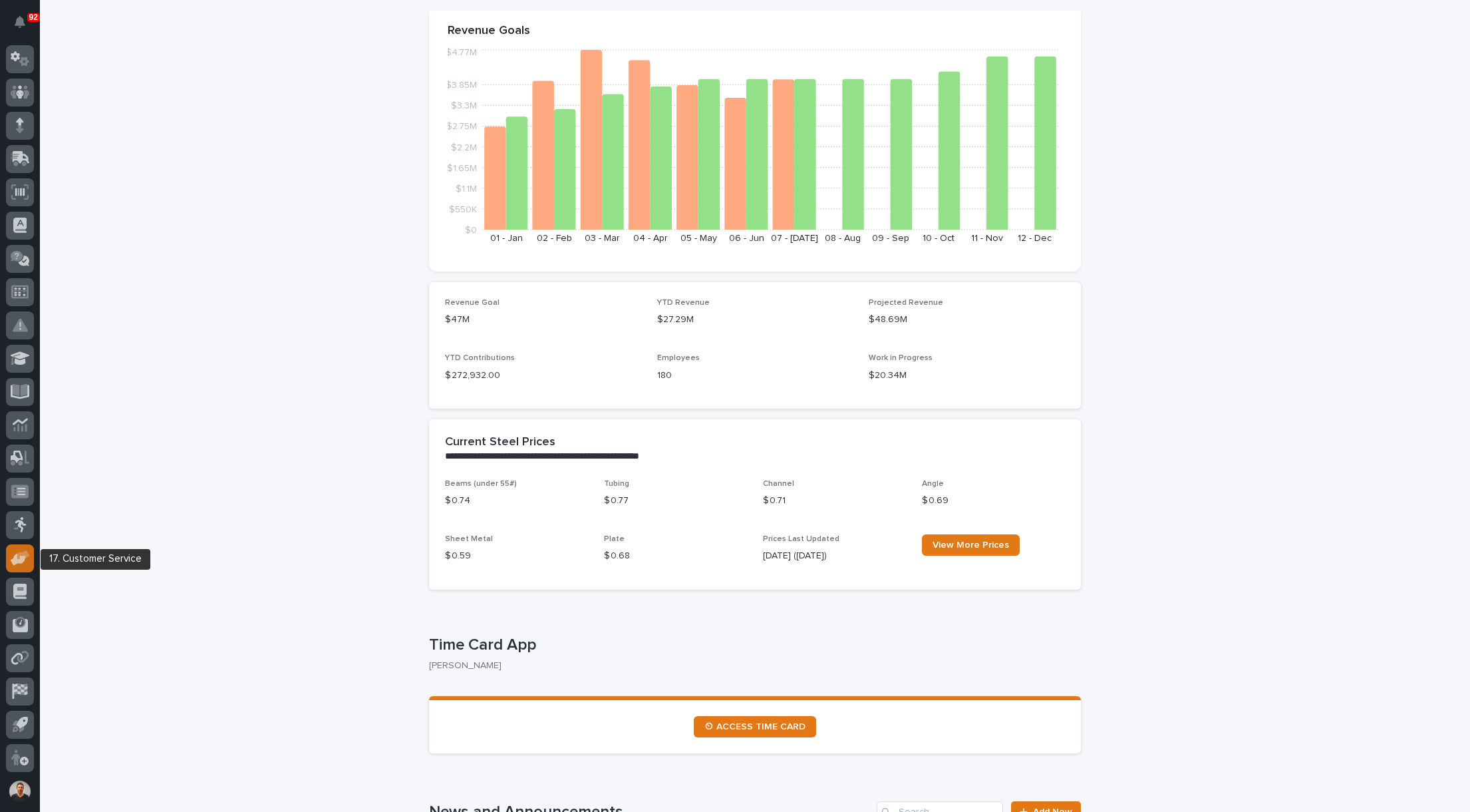
click at [19, 562] on icon at bounding box center [18, 559] width 15 height 13
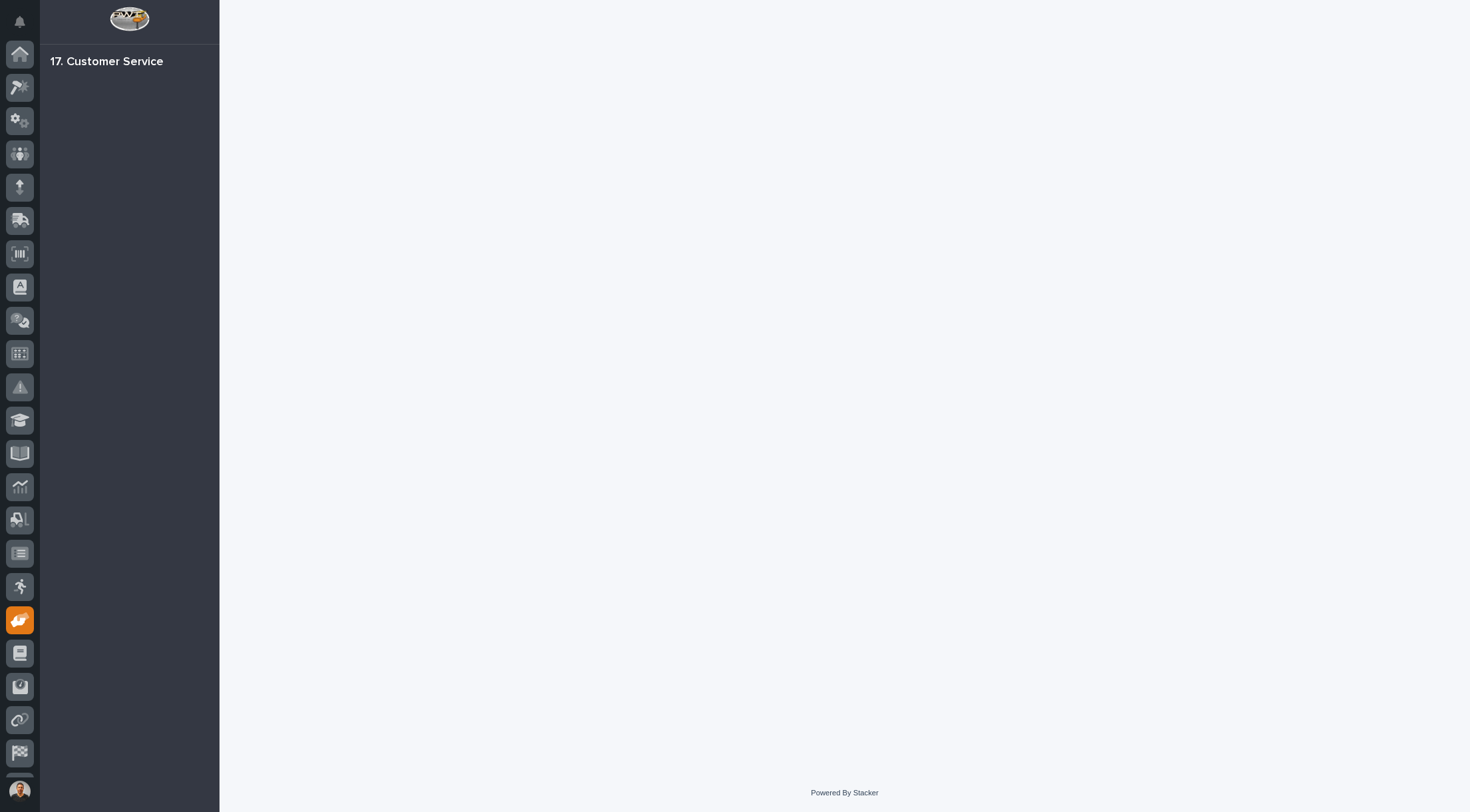
scroll to position [62, 0]
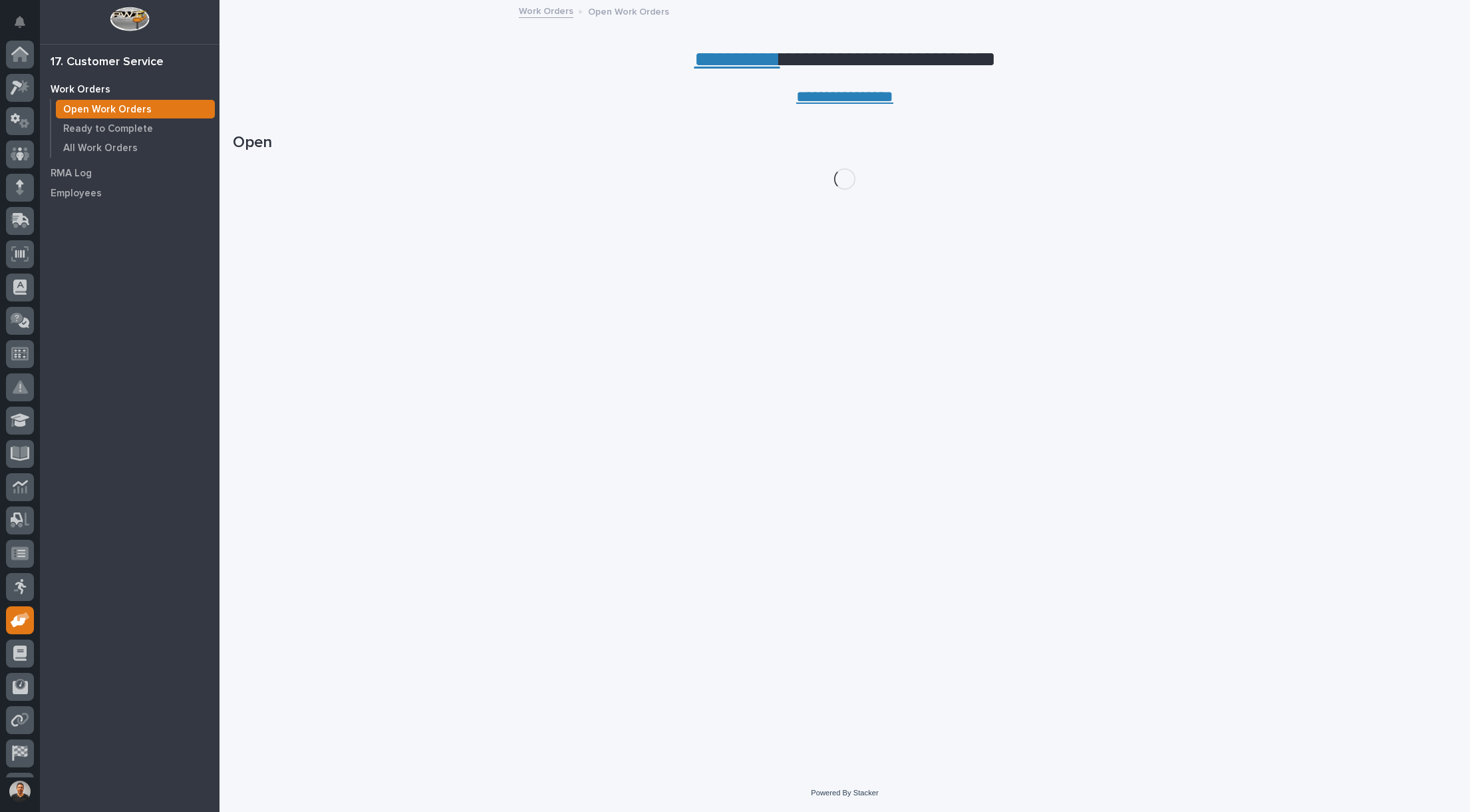
scroll to position [62, 0]
click at [119, 150] on p "All Work Orders" at bounding box center [101, 148] width 75 height 12
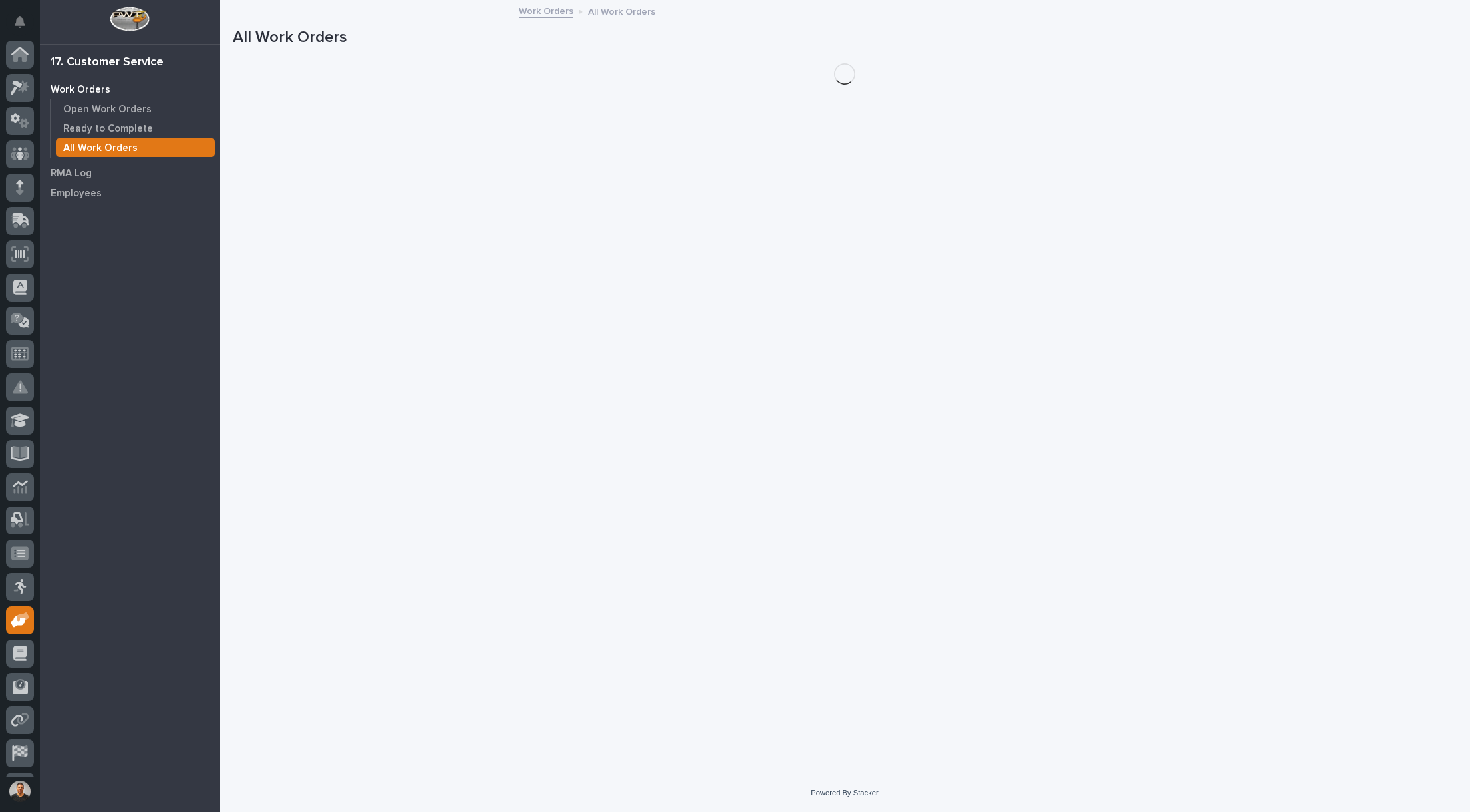
scroll to position [62, 0]
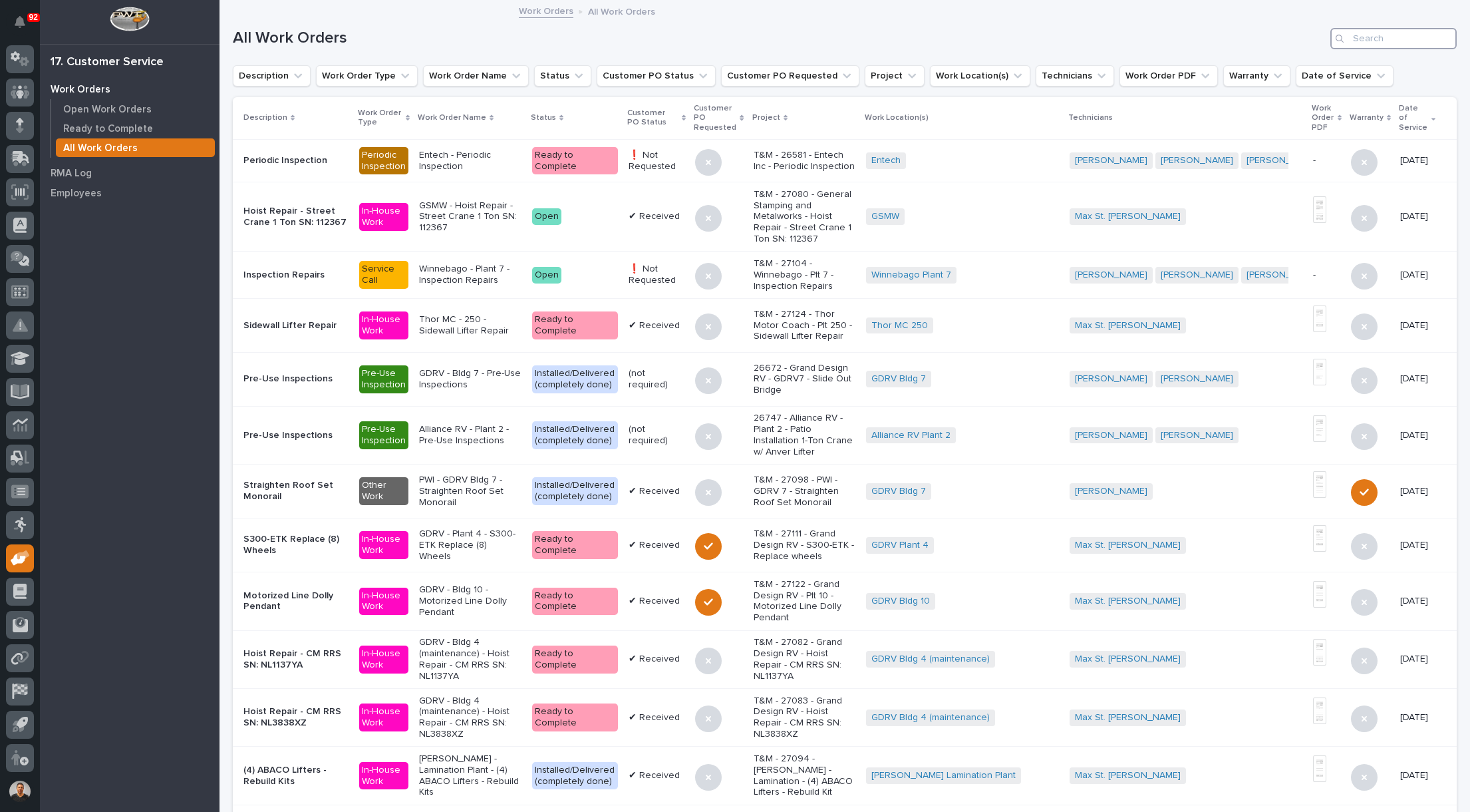
click at [1365, 41] on input "Search" at bounding box center [1393, 38] width 126 height 21
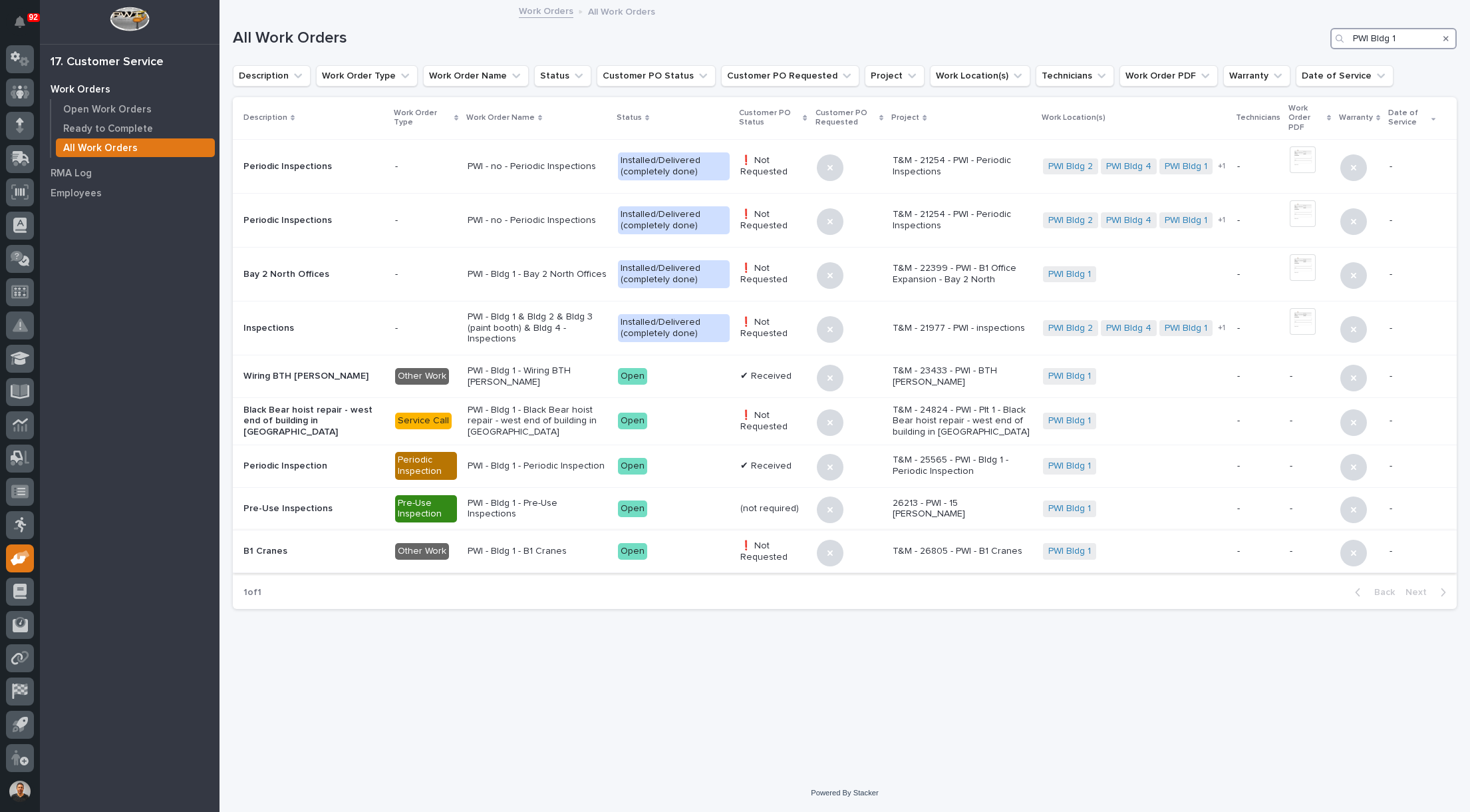
type input "PWI Bldg 1"
click at [912, 545] on p "T&M - 26805 - PWI - B1 Cranes" at bounding box center [962, 551] width 140 height 11
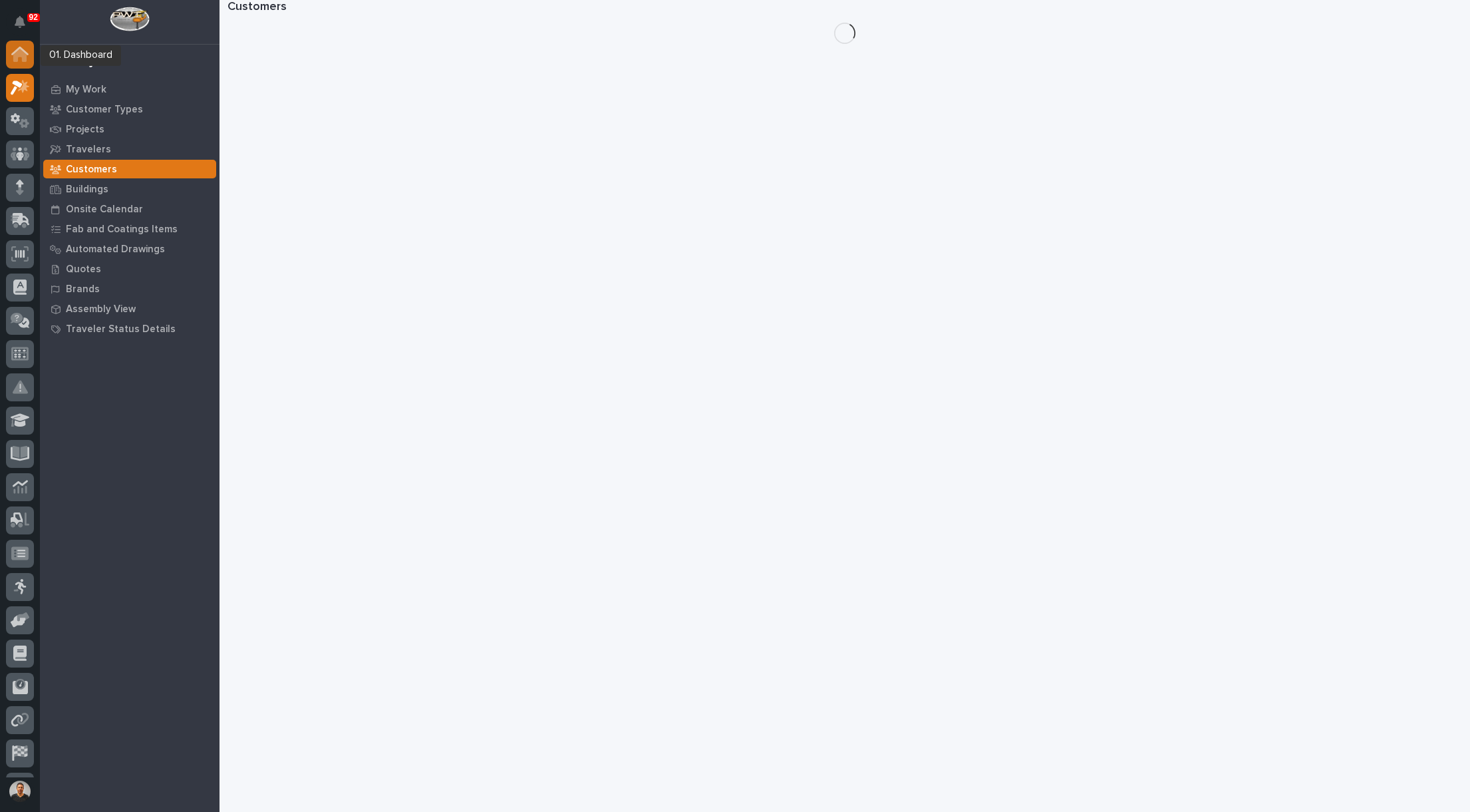
click at [22, 54] on icon at bounding box center [20, 55] width 14 height 14
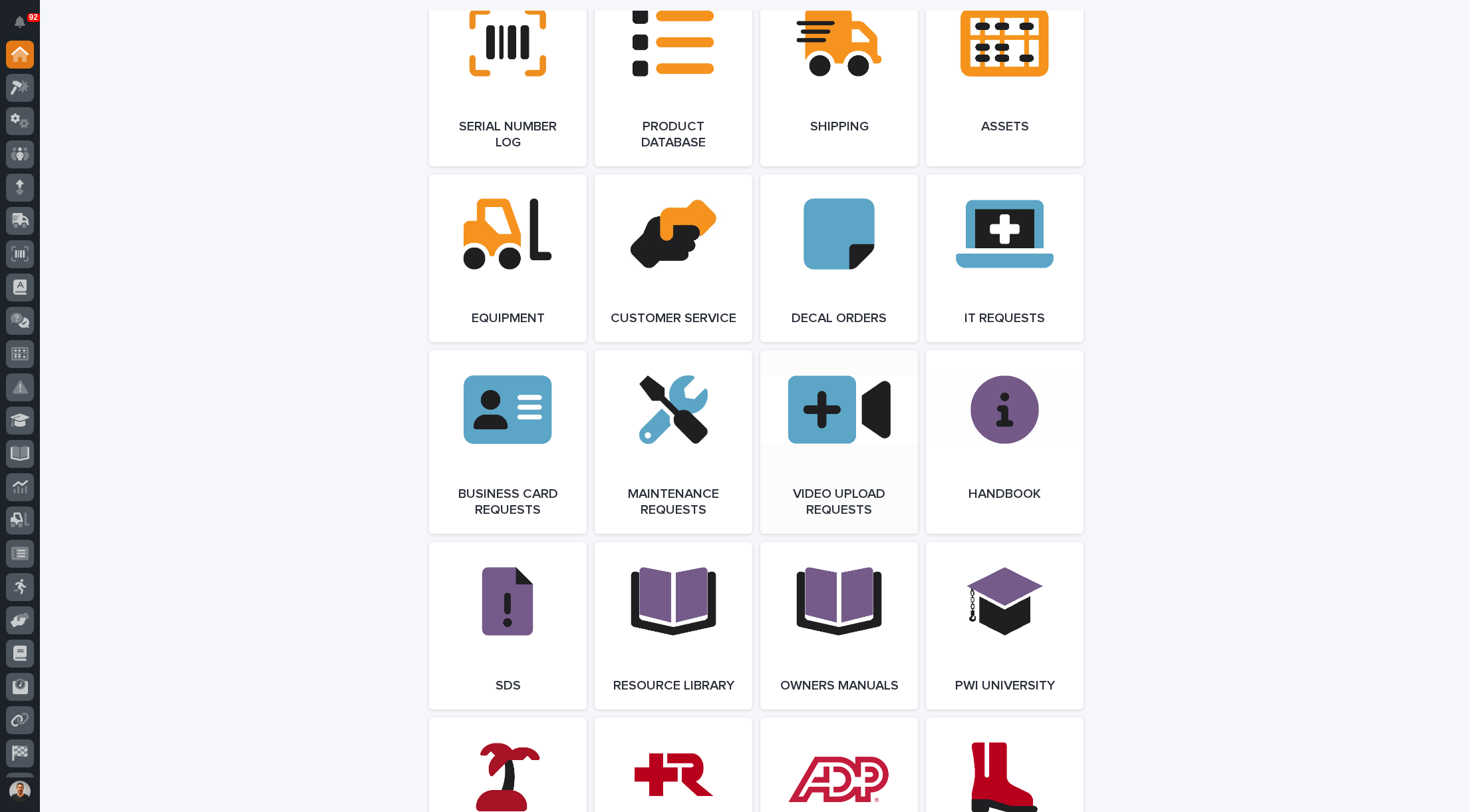
scroll to position [1730, 0]
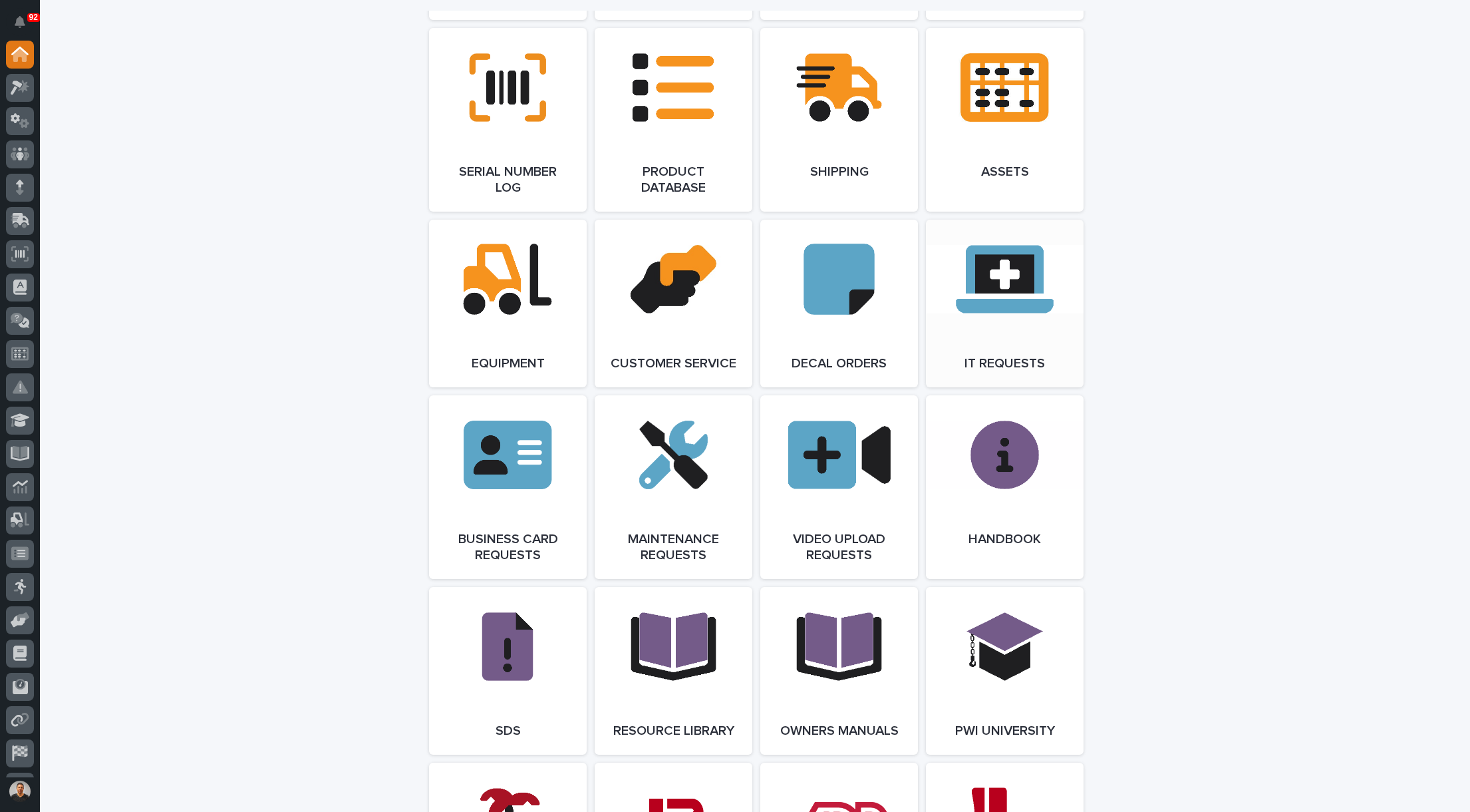
click at [999, 322] on link "Open Link" at bounding box center [1004, 303] width 158 height 168
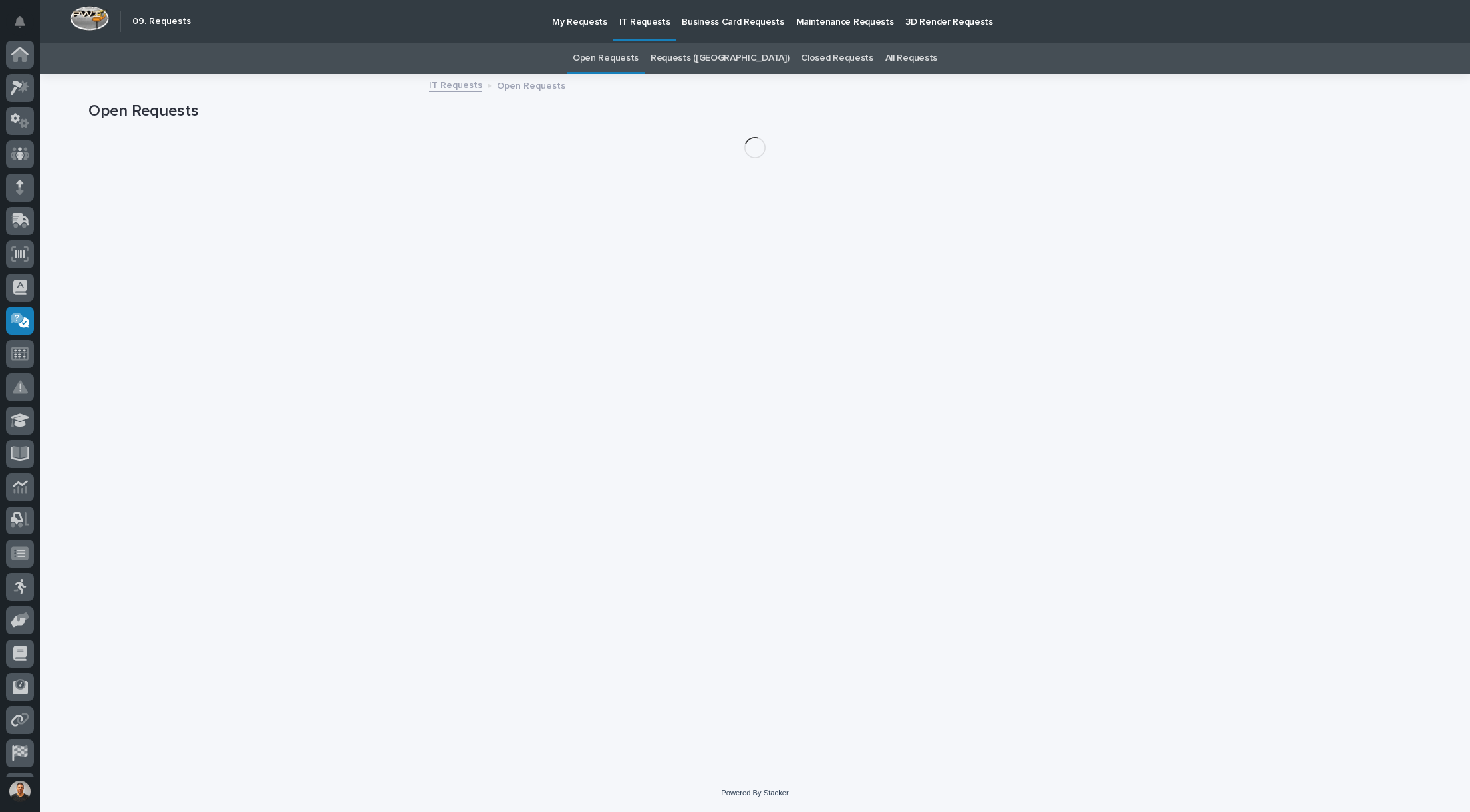
scroll to position [62, 0]
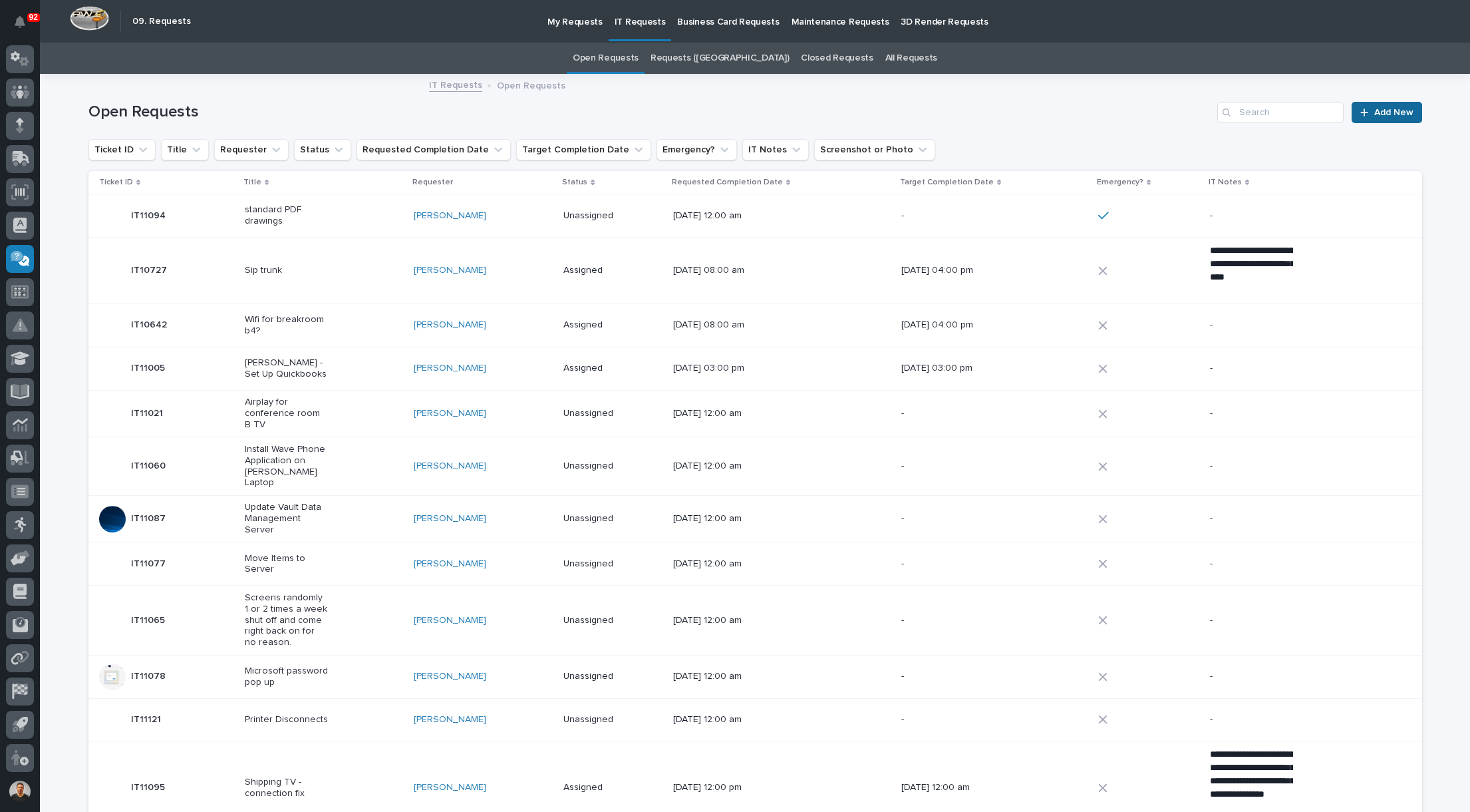
click at [1387, 118] on link "Add New" at bounding box center [1387, 113] width 70 height 21
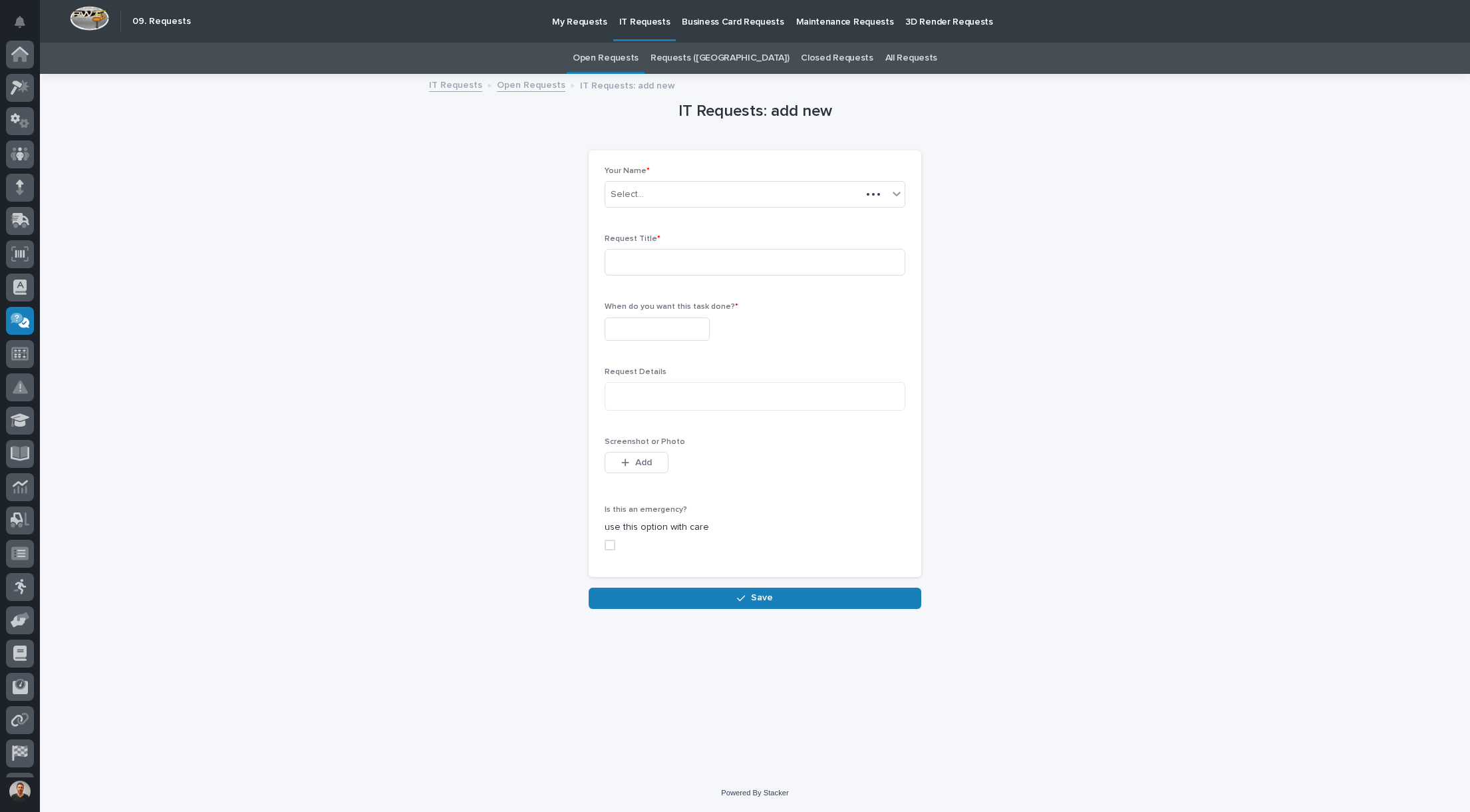
scroll to position [62, 0]
click at [716, 262] on input at bounding box center [755, 262] width 301 height 26
type input "Z"
type input "C"
type input "V"
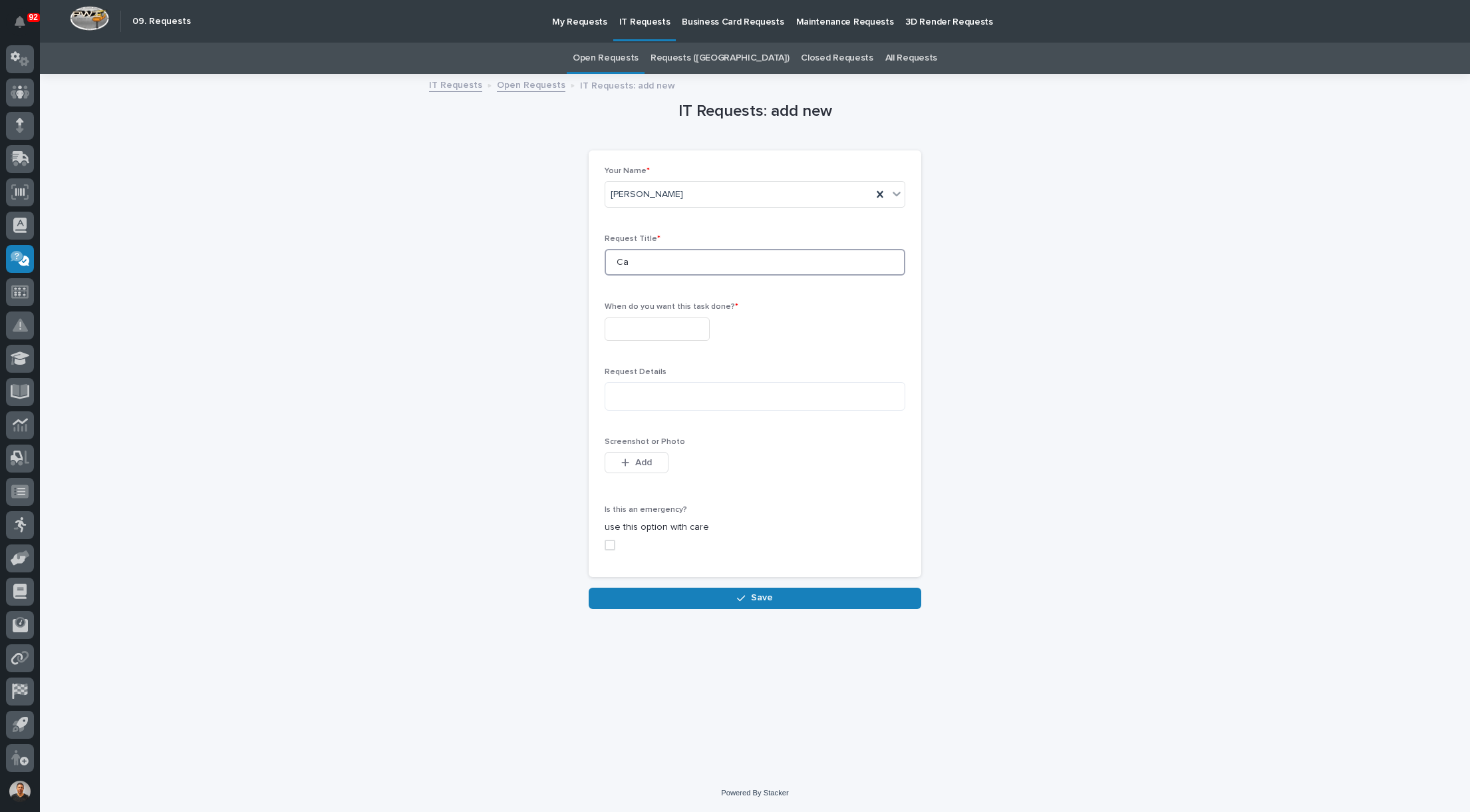
type input "C"
type input "Z"
type input "C"
type input "S"
type input "Computer Sound"
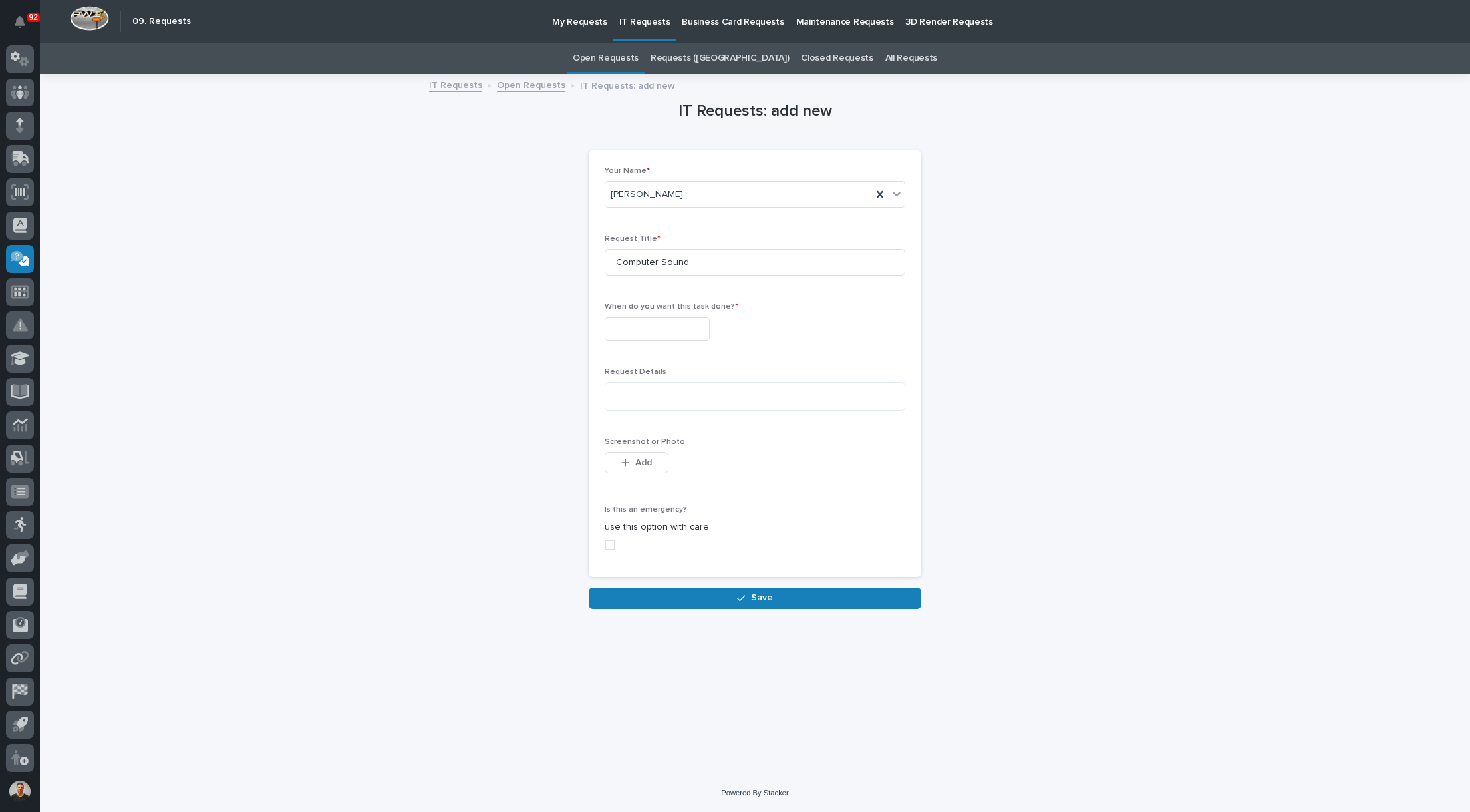
click at [702, 329] on input "text" at bounding box center [657, 329] width 105 height 24
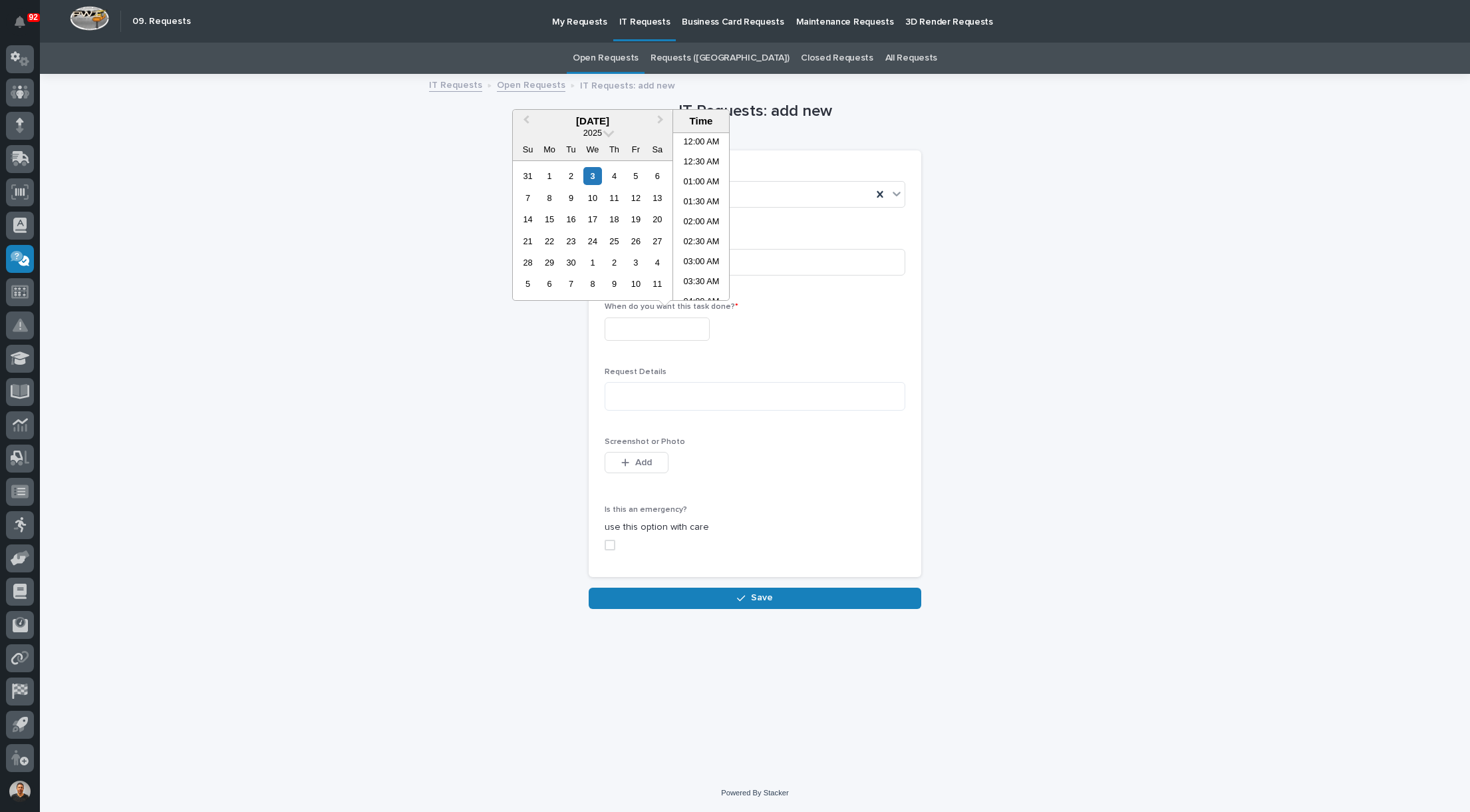
scroll to position [366, 0]
click at [639, 173] on div "5" at bounding box center [635, 175] width 18 height 18
type input "**********"
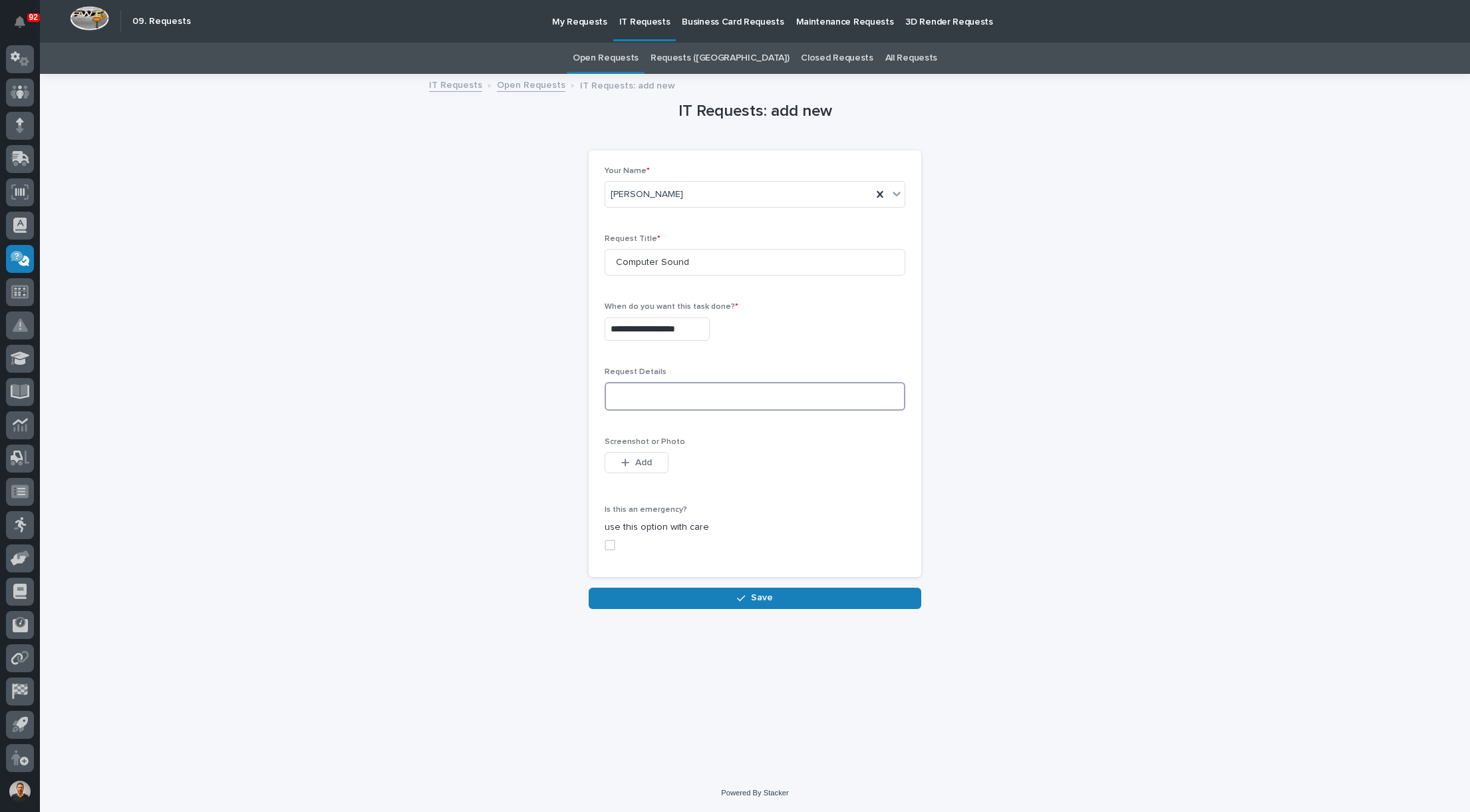
click at [682, 393] on textarea at bounding box center [755, 396] width 301 height 29
click at [627, 396] on textarea "**********" at bounding box center [755, 396] width 301 height 29
type textarea "**********"
click at [815, 598] on button "Save" at bounding box center [755, 598] width 333 height 21
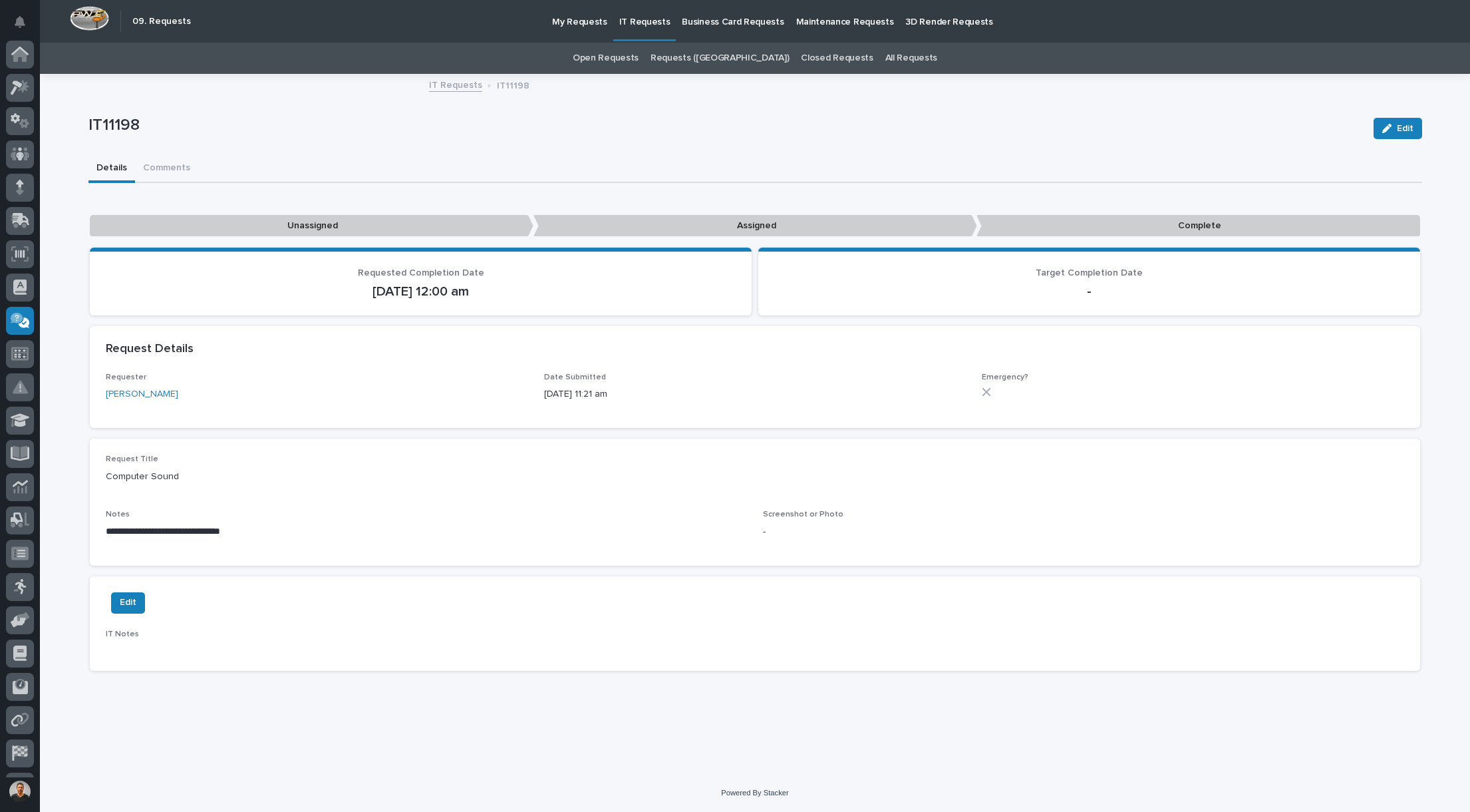
scroll to position [62, 0]
